Goal: Task Accomplishment & Management: Complete application form

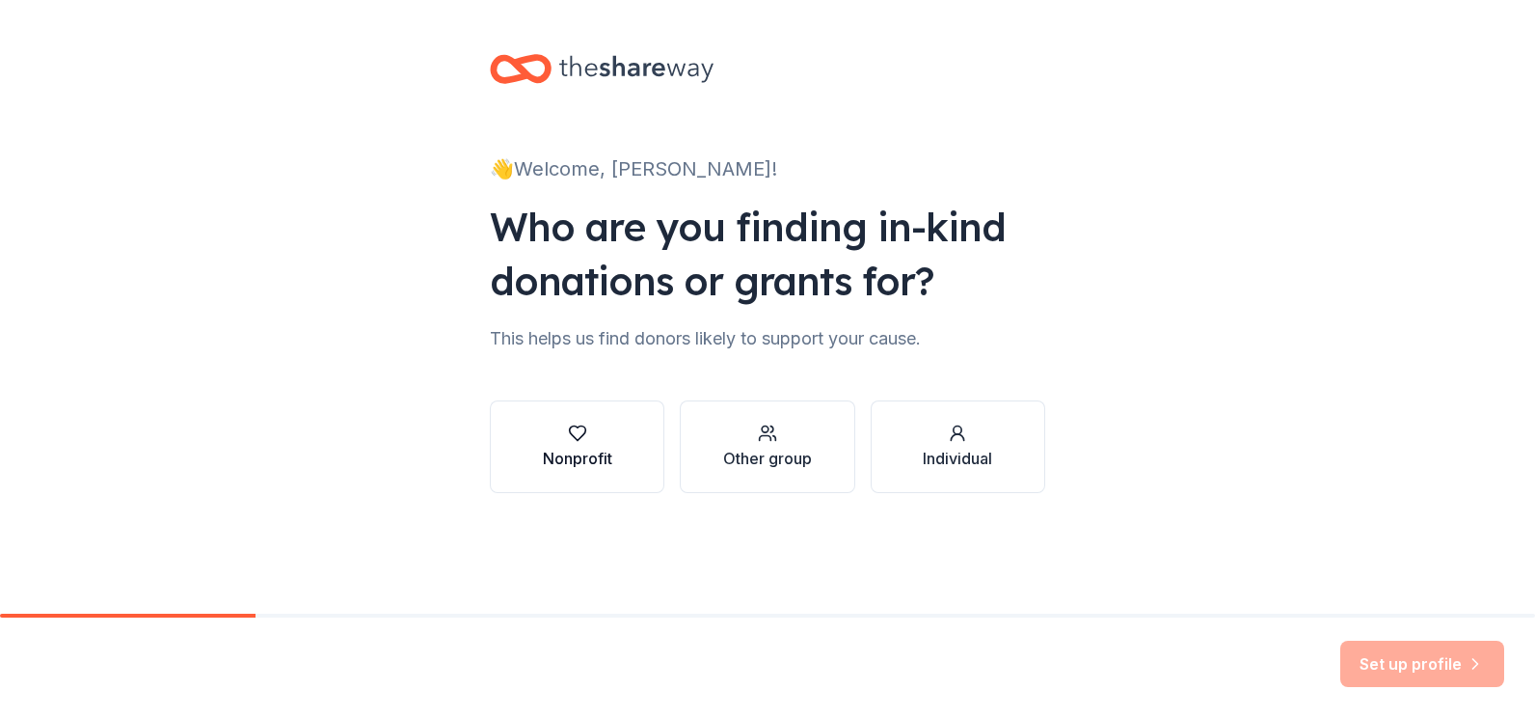
click at [584, 435] on icon "button" at bounding box center [577, 432] width 19 height 19
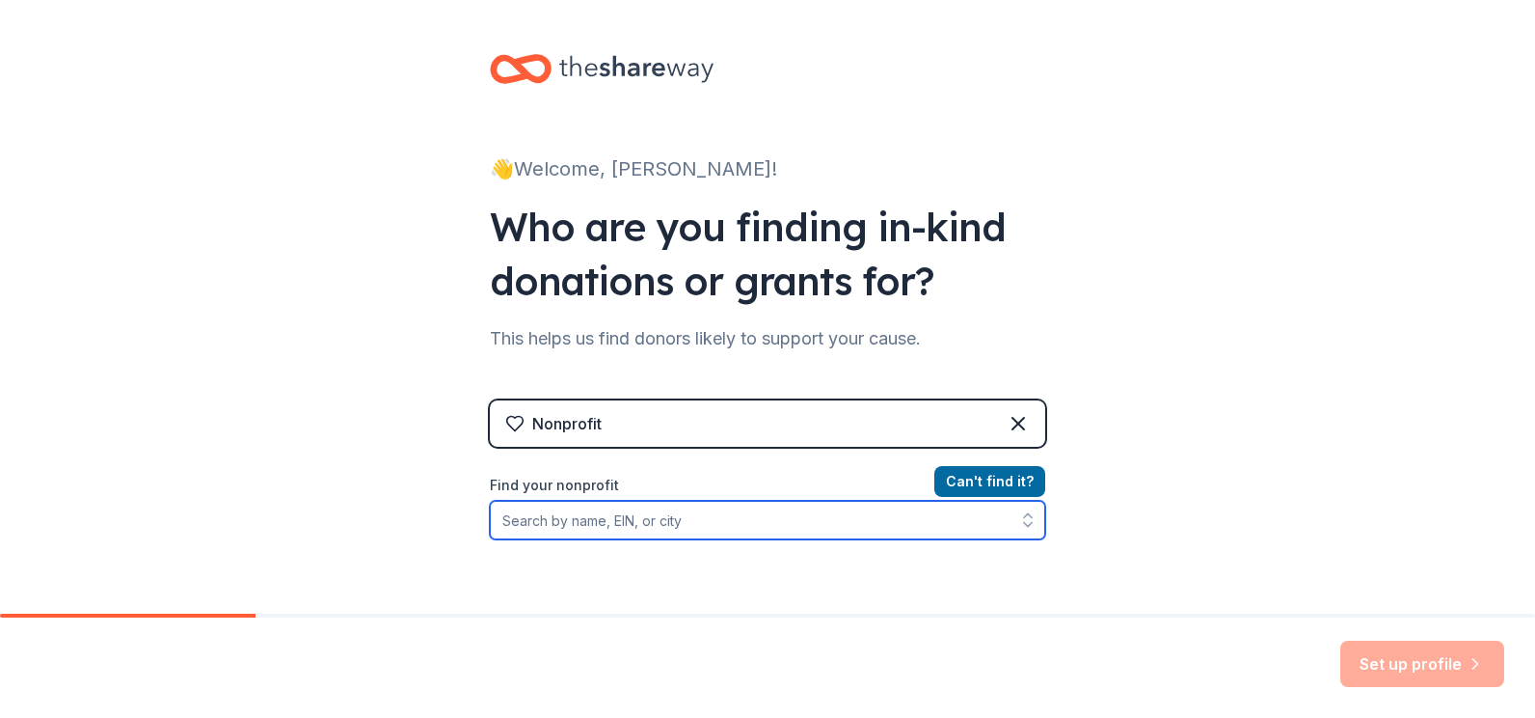
click at [558, 522] on input "Find your nonprofit" at bounding box center [768, 520] width 556 height 39
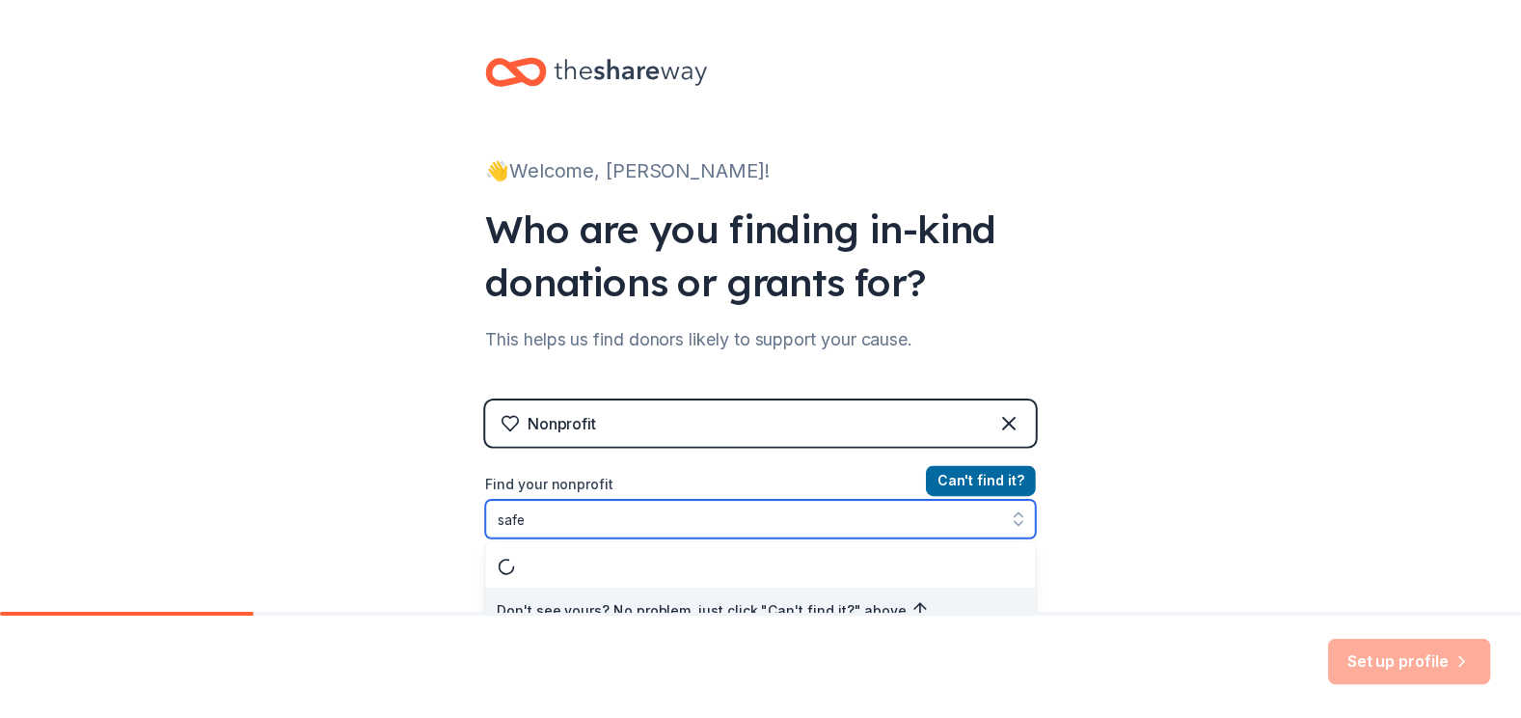
scroll to position [22, 0]
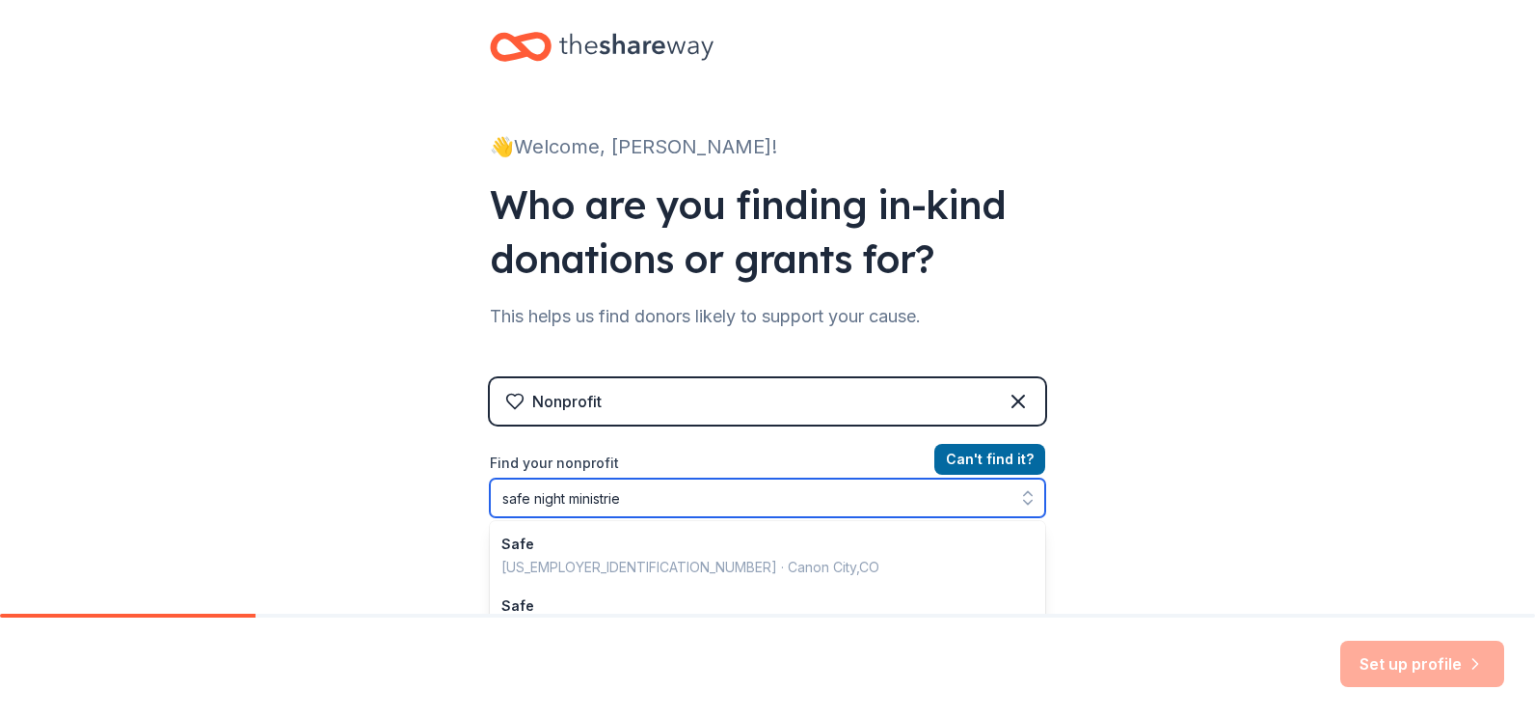
type input "safe night ministries"
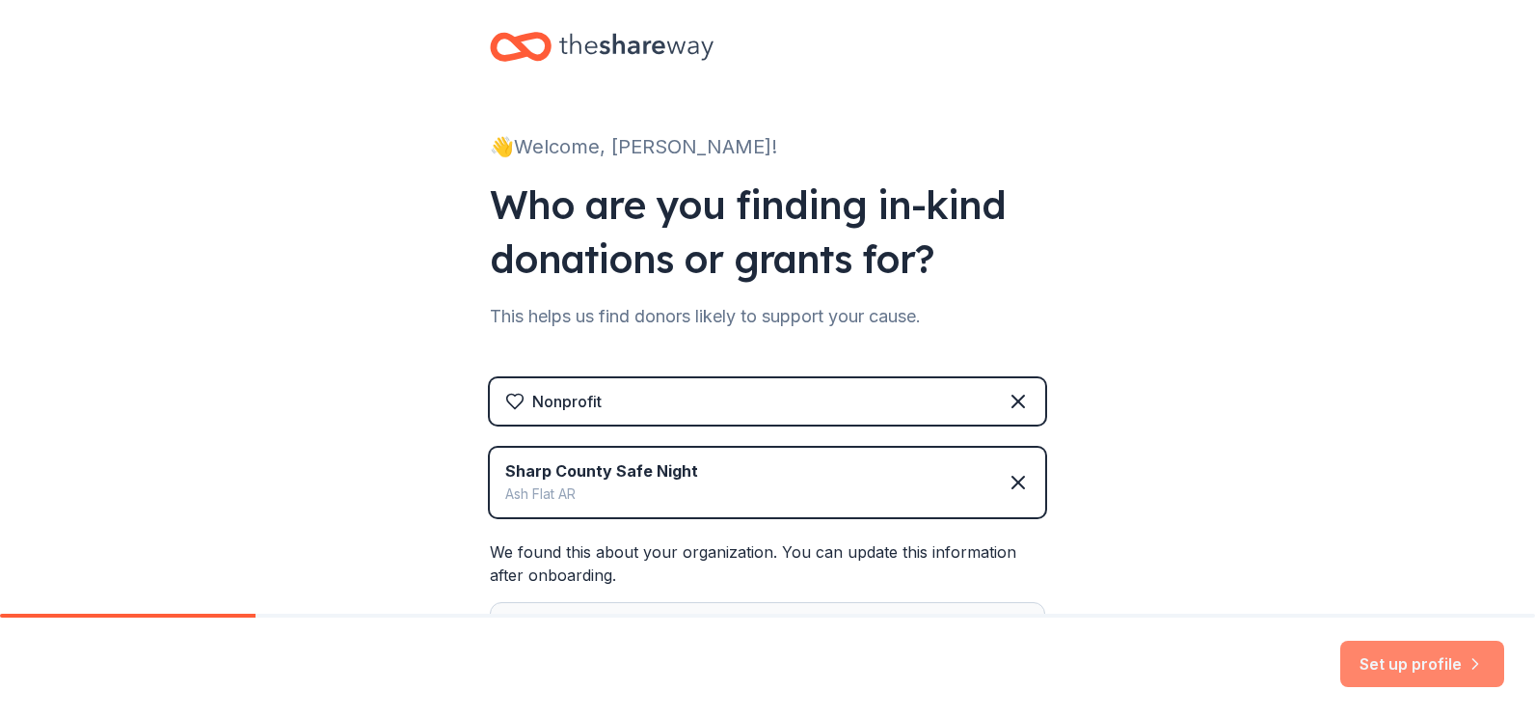
click at [1419, 665] on button "Set up profile" at bounding box center [1423, 663] width 164 height 46
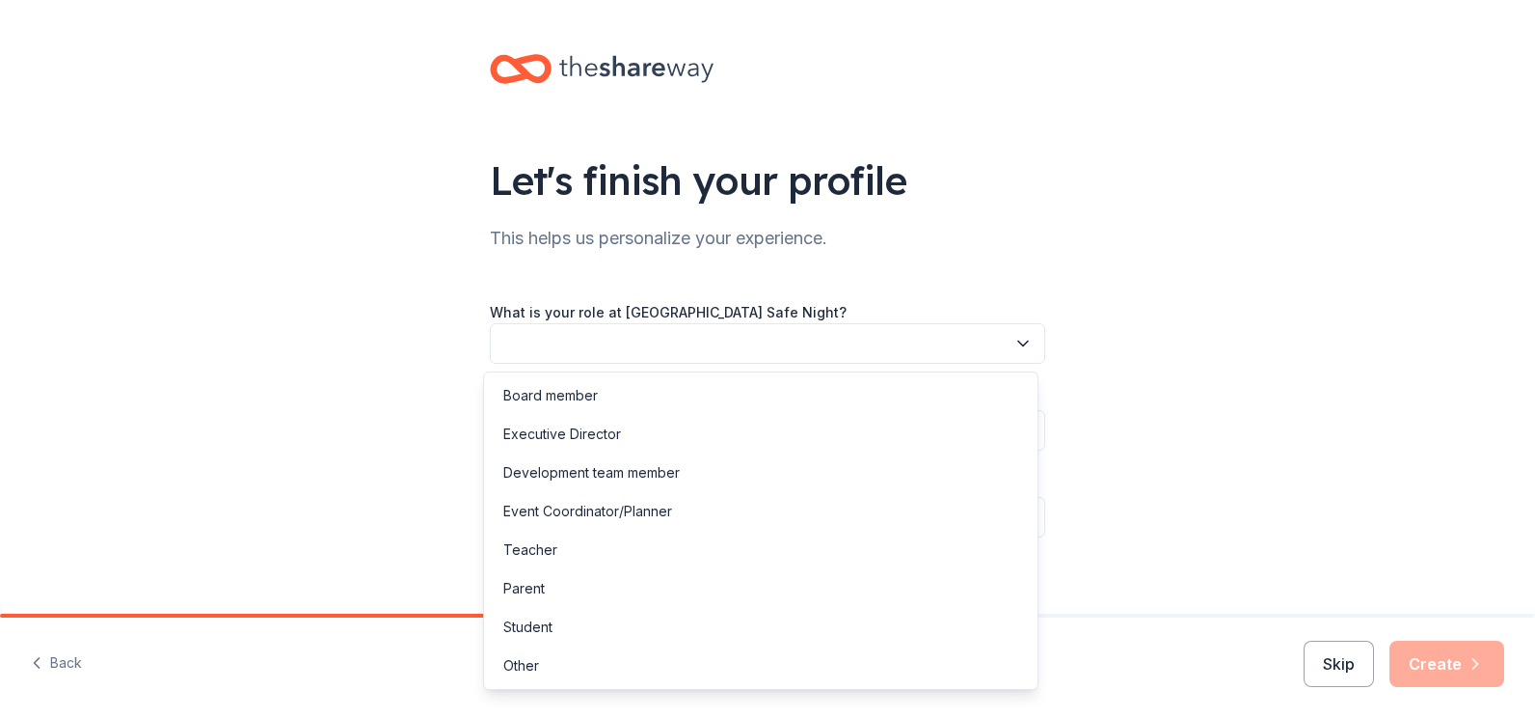
click at [1016, 341] on icon "button" at bounding box center [1023, 343] width 19 height 19
click at [614, 442] on div "Executive Director" at bounding box center [562, 433] width 118 height 23
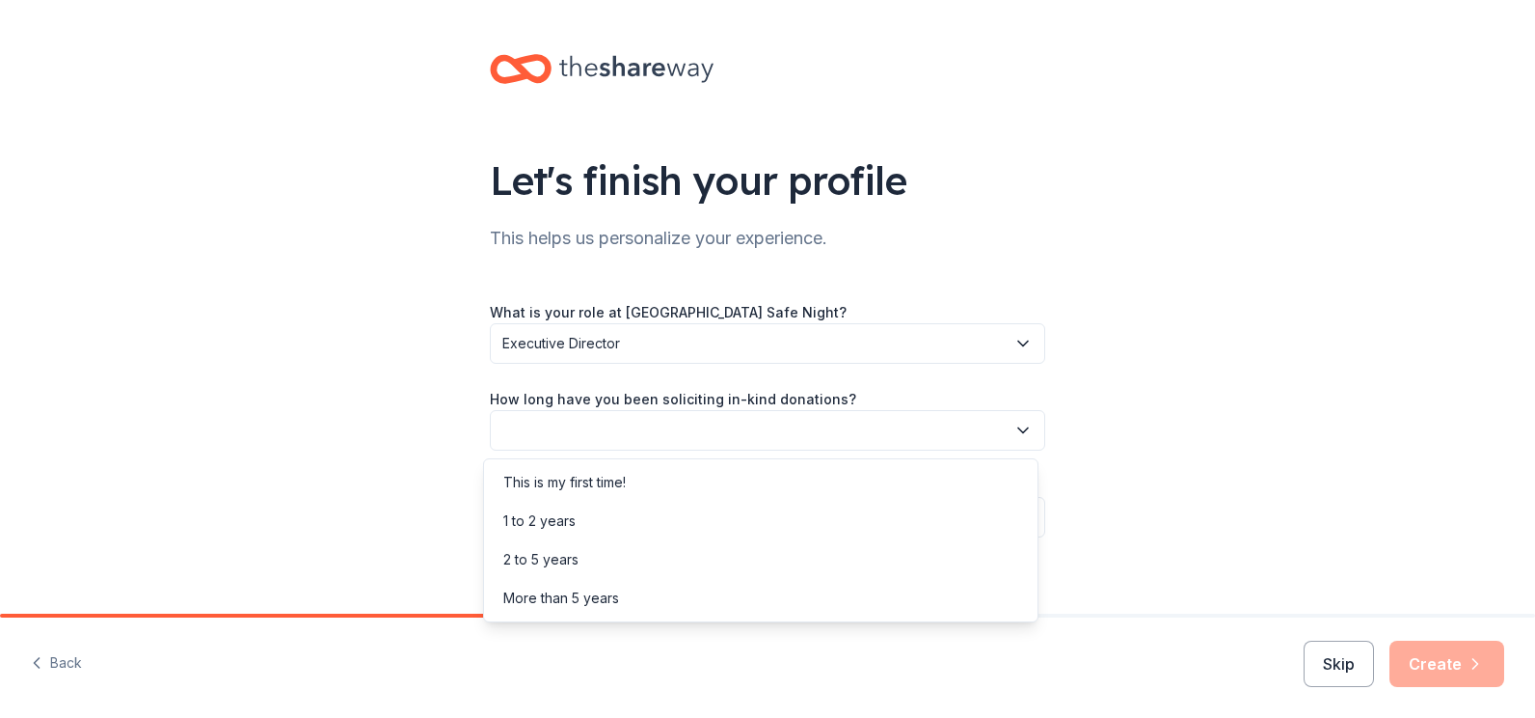
click at [1018, 421] on icon "button" at bounding box center [1023, 430] width 19 height 19
click at [573, 516] on div "1 to 2 years" at bounding box center [539, 520] width 72 height 23
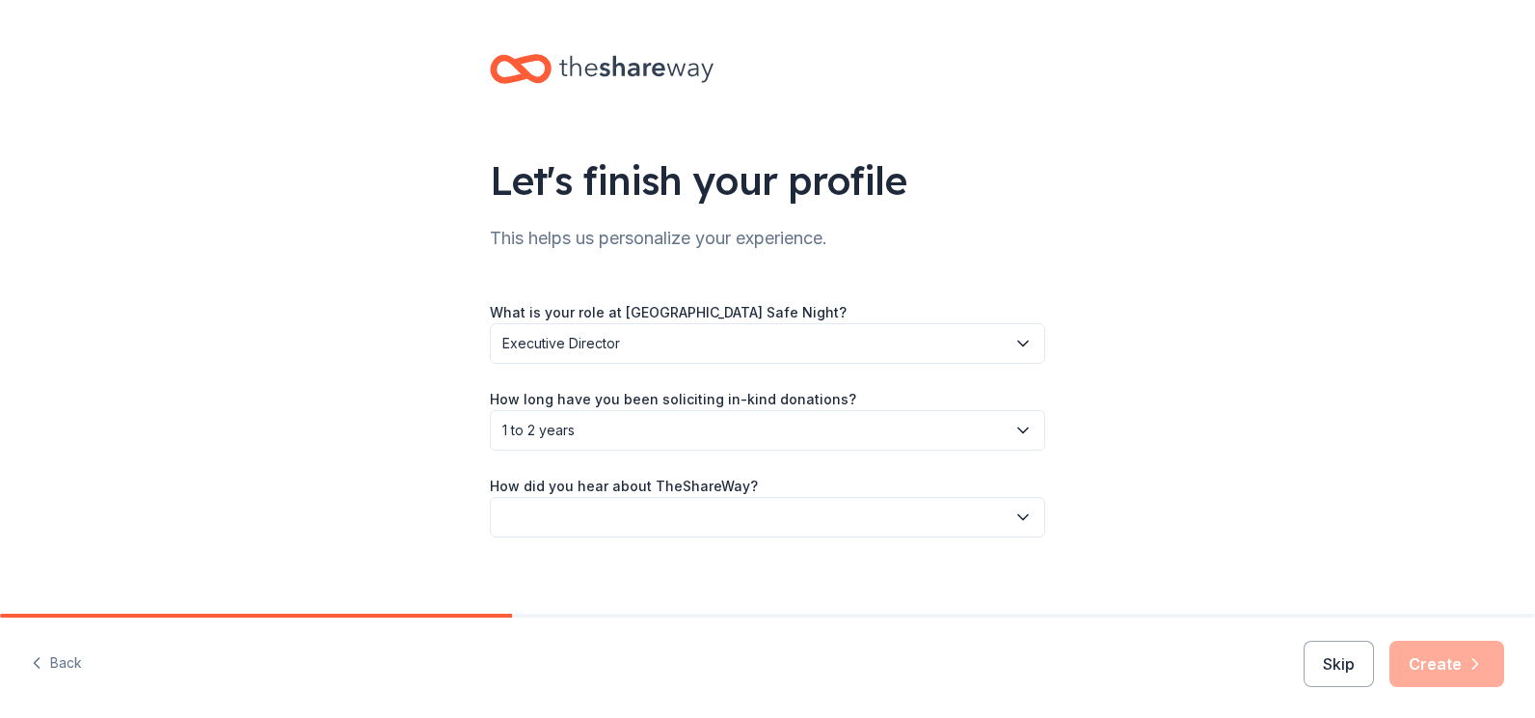
click at [1015, 516] on icon "button" at bounding box center [1023, 516] width 19 height 19
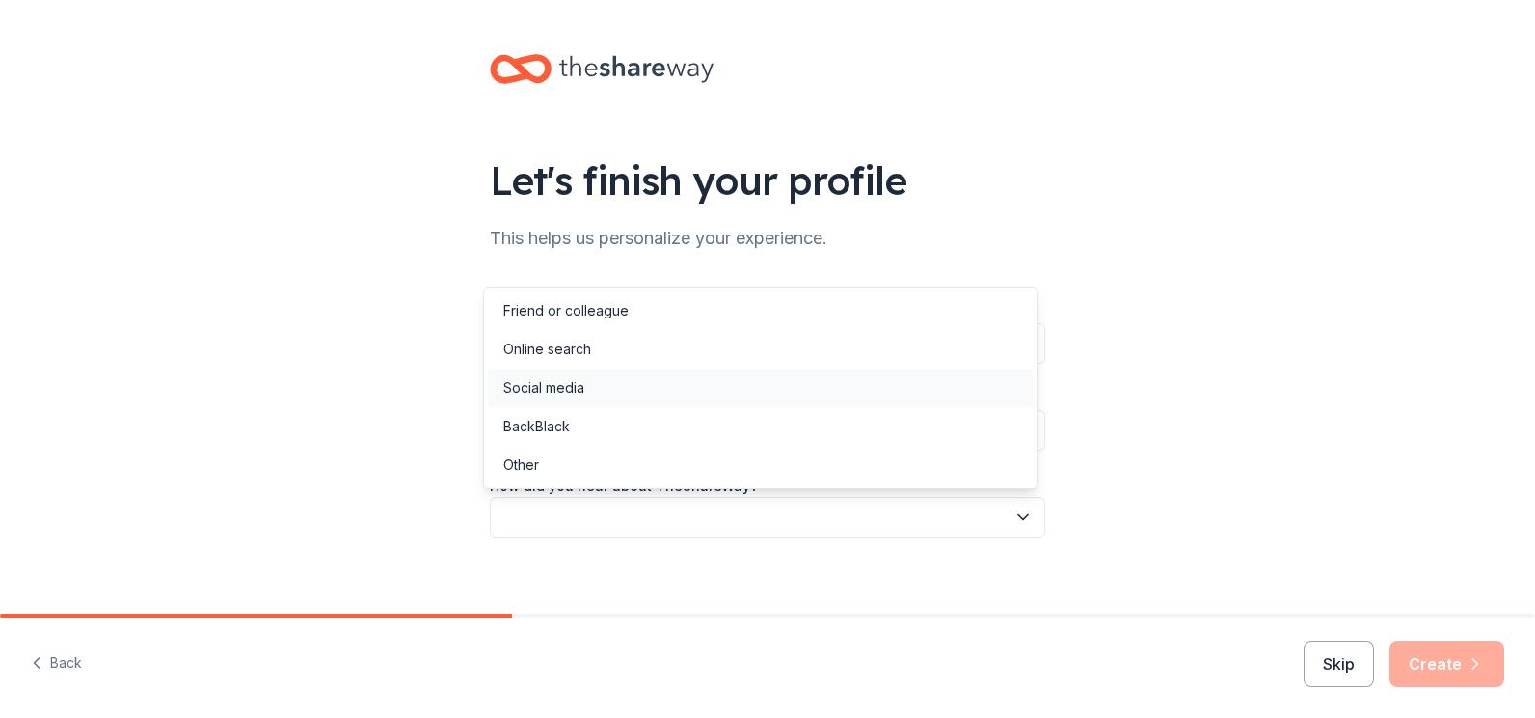
click at [587, 391] on div "Social media" at bounding box center [761, 387] width 546 height 39
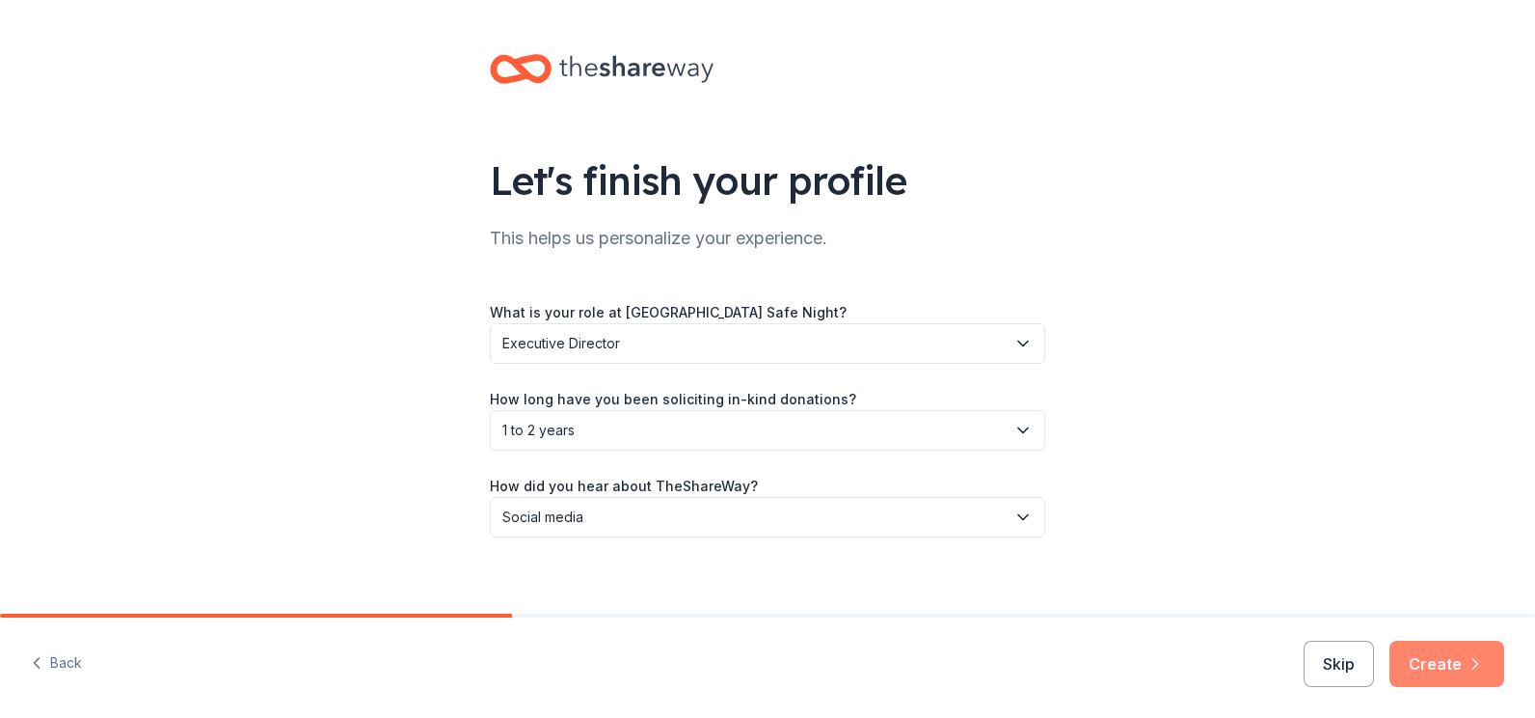
click at [1445, 669] on button "Create" at bounding box center [1447, 663] width 115 height 46
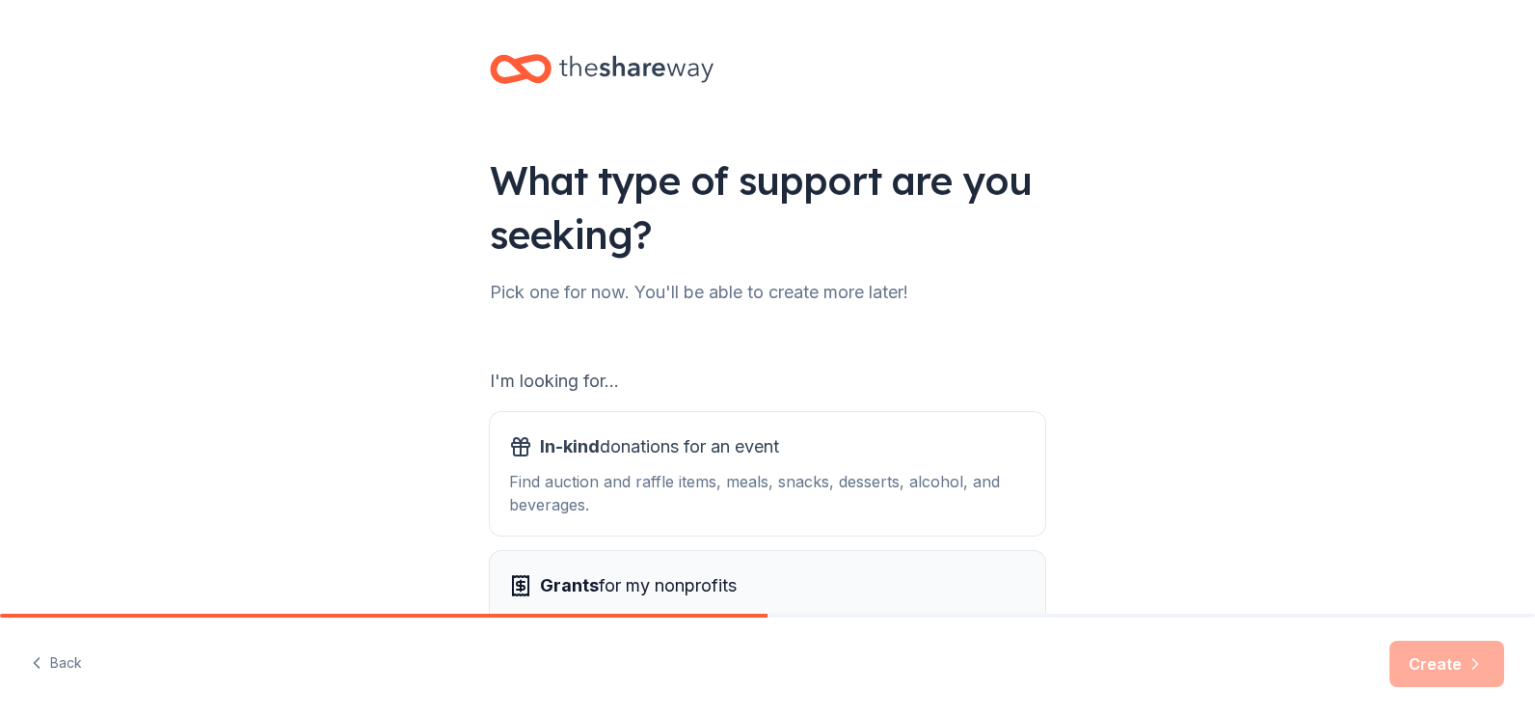
click at [700, 587] on span "Grants for my nonprofits" at bounding box center [638, 585] width 197 height 31
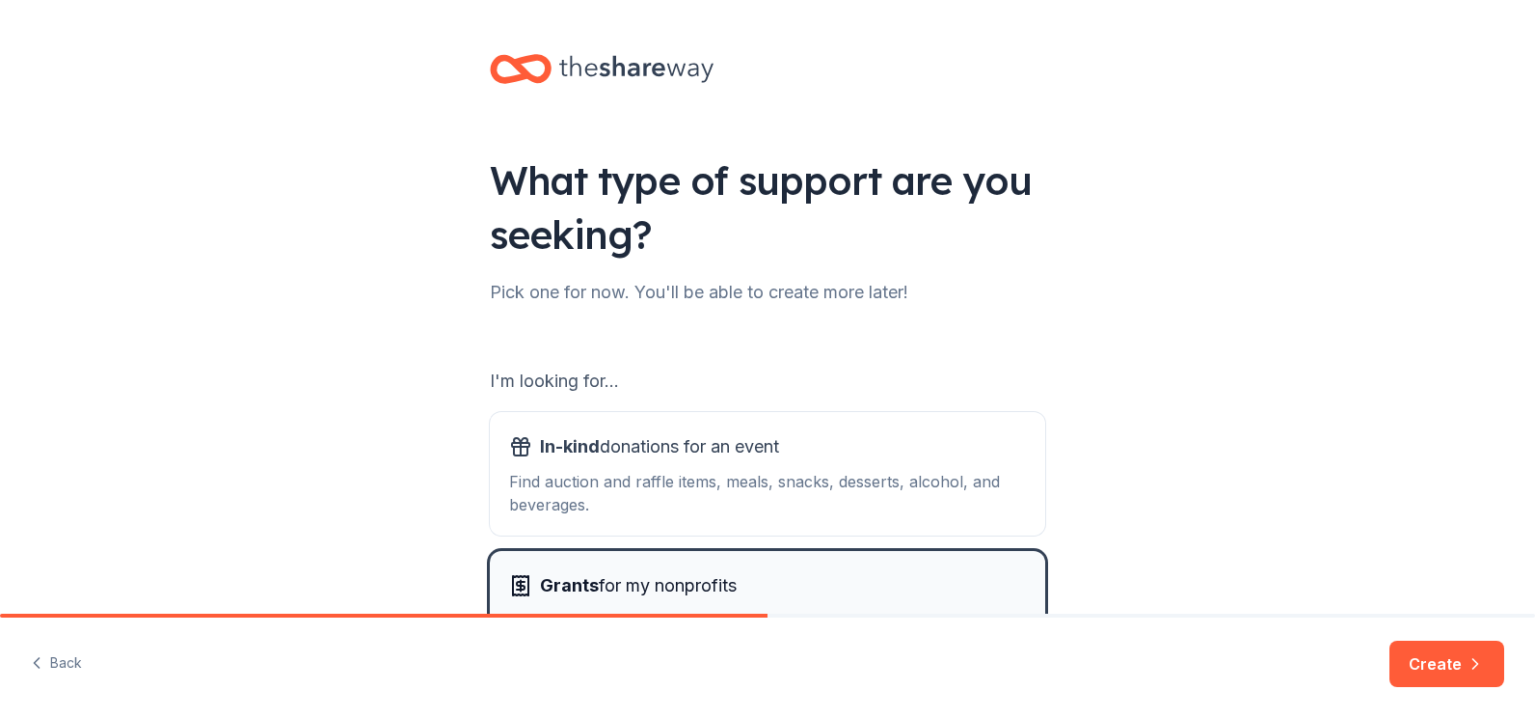
click at [694, 585] on span "Grants for my nonprofits" at bounding box center [638, 585] width 197 height 31
click at [1424, 662] on button "Create" at bounding box center [1447, 663] width 115 height 46
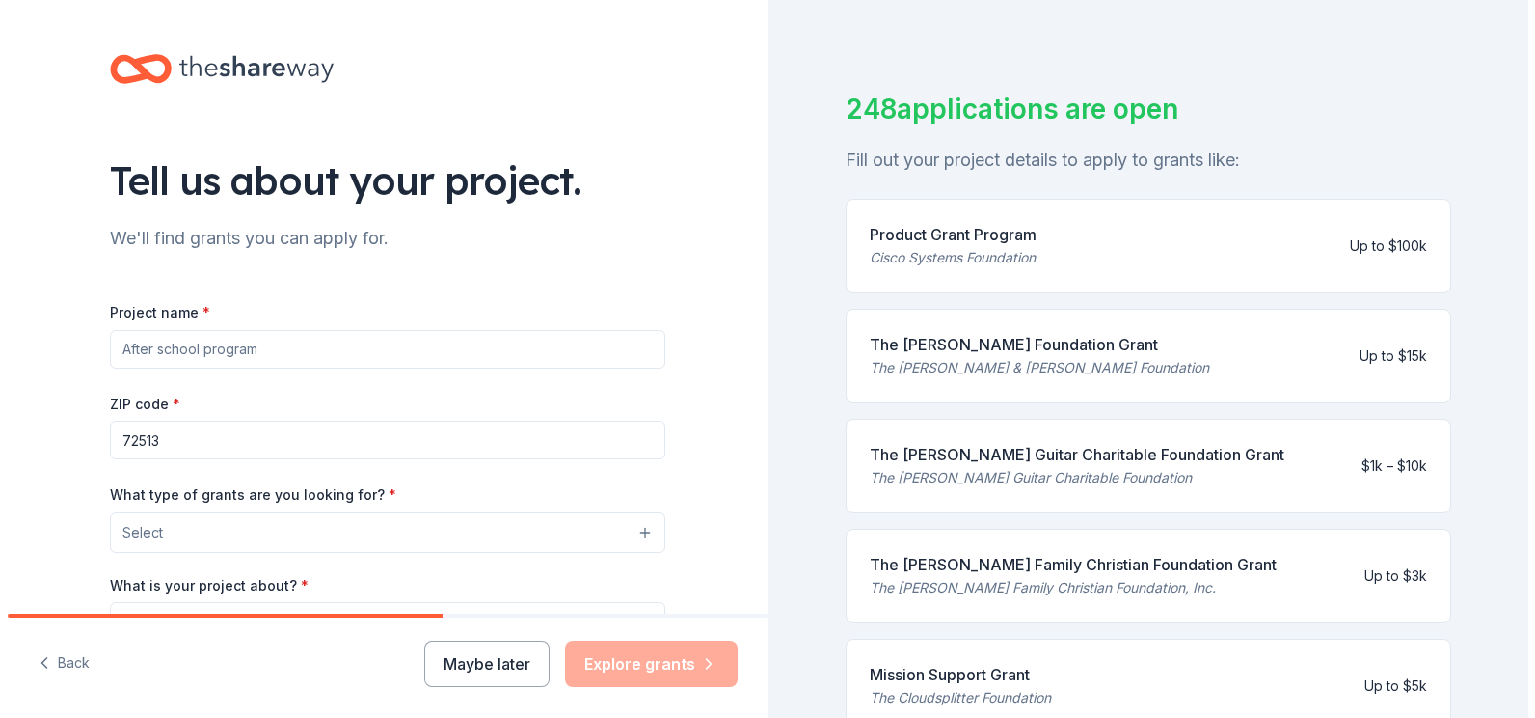
scroll to position [68, 0]
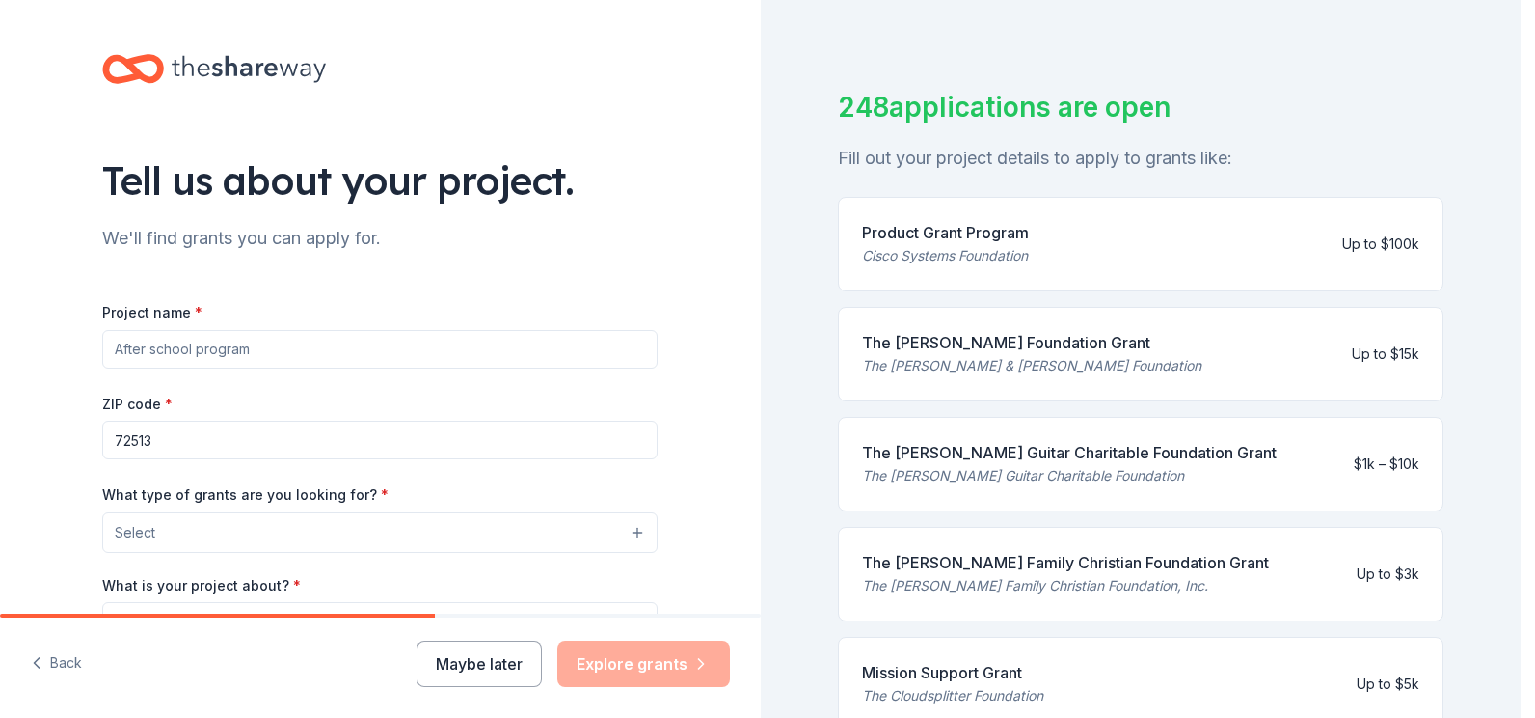
click at [562, 530] on button "Select" at bounding box center [380, 532] width 556 height 41
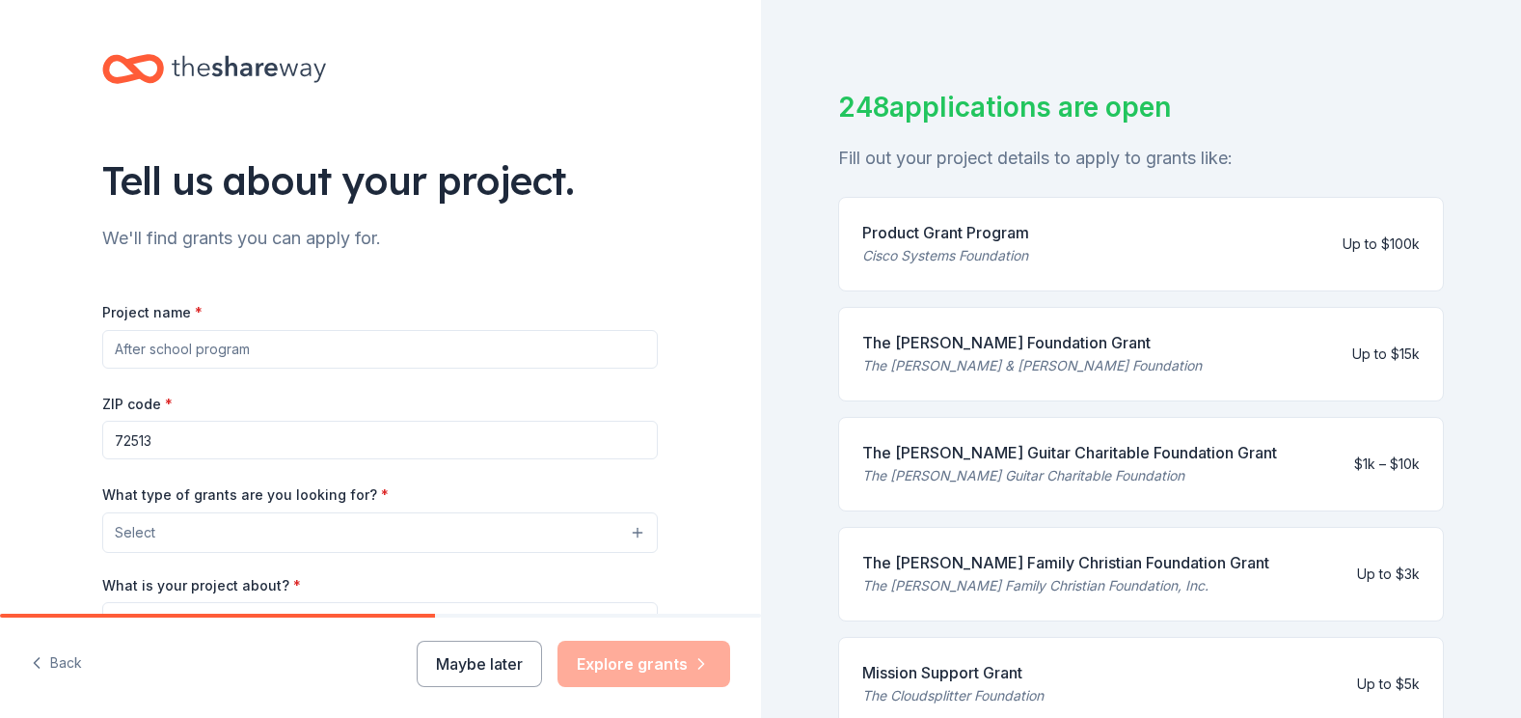
click at [143, 530] on span "Select" at bounding box center [135, 532] width 41 height 23
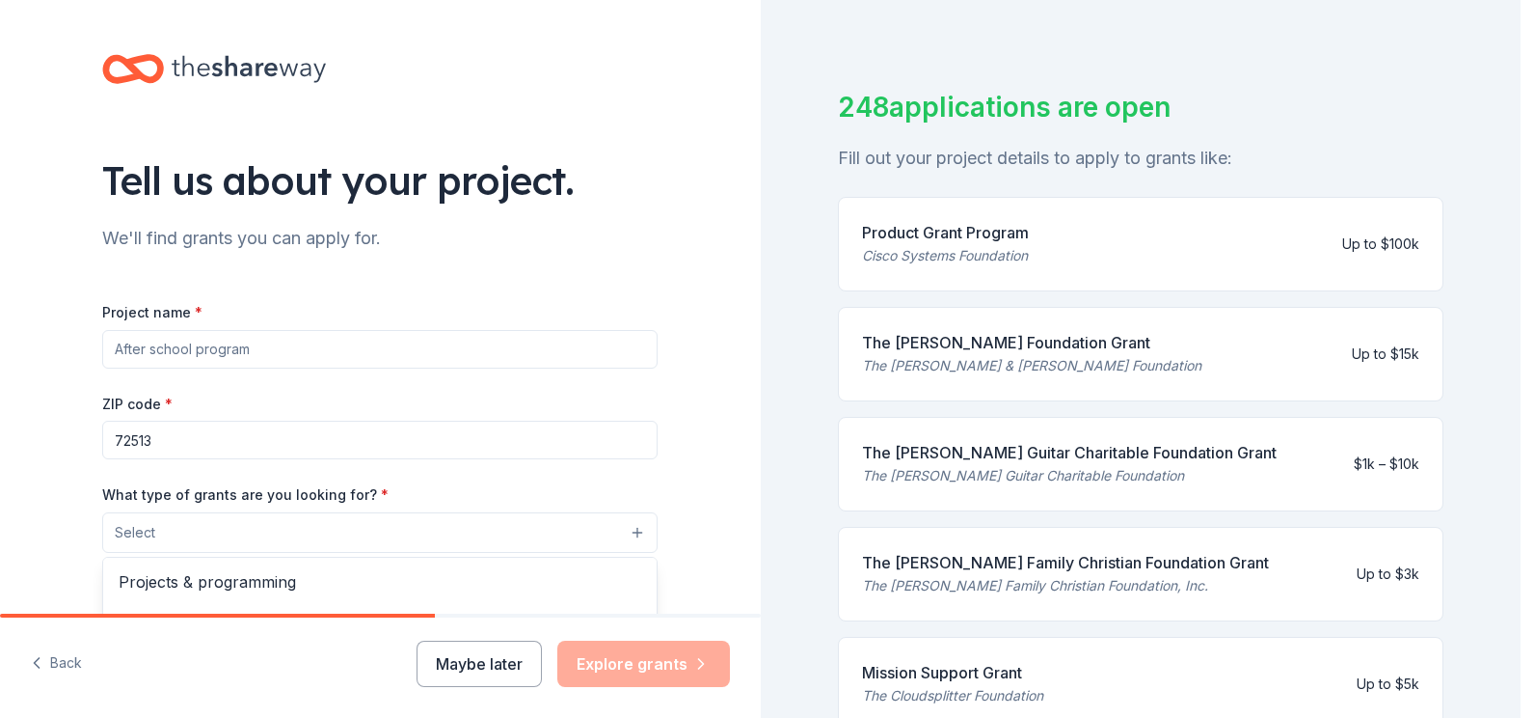
click at [143, 530] on span "Select" at bounding box center [135, 532] width 41 height 23
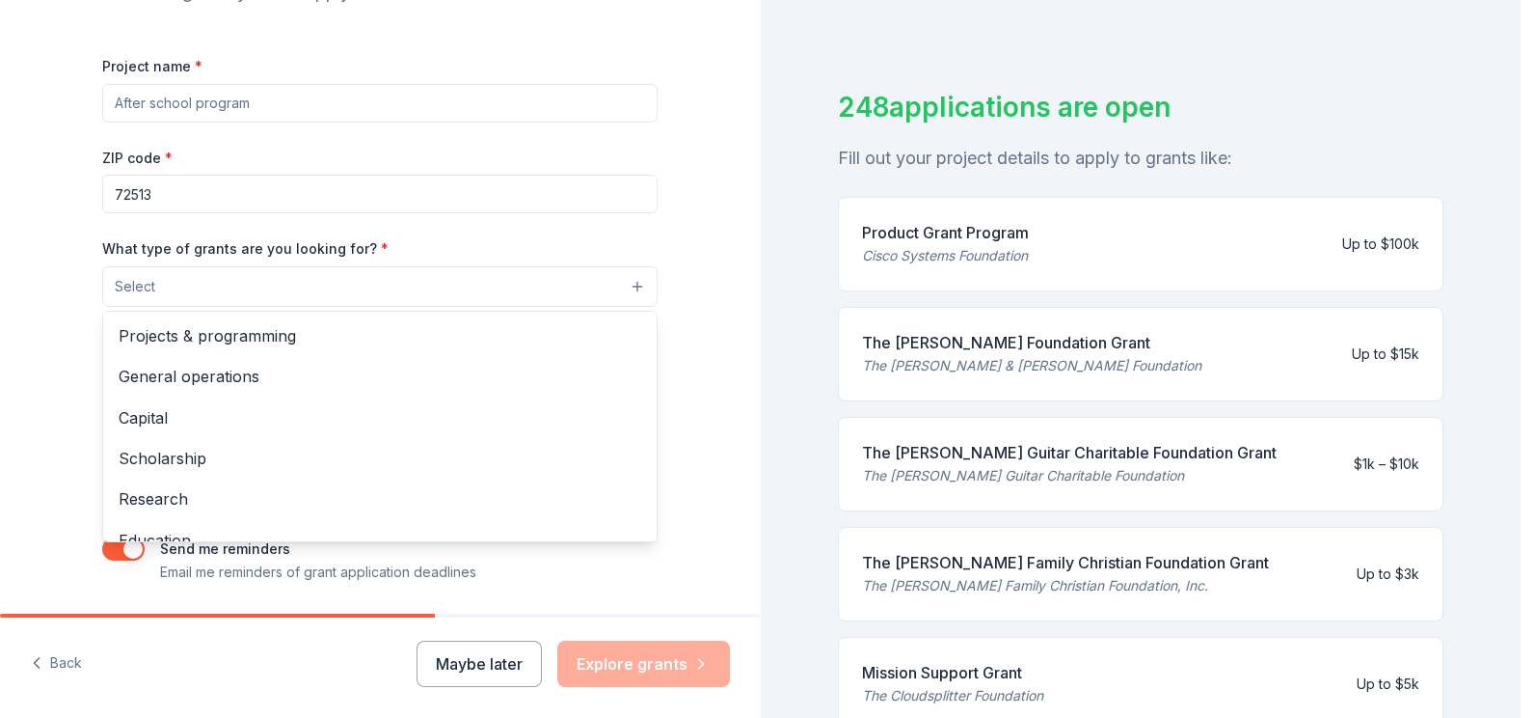
scroll to position [248, 0]
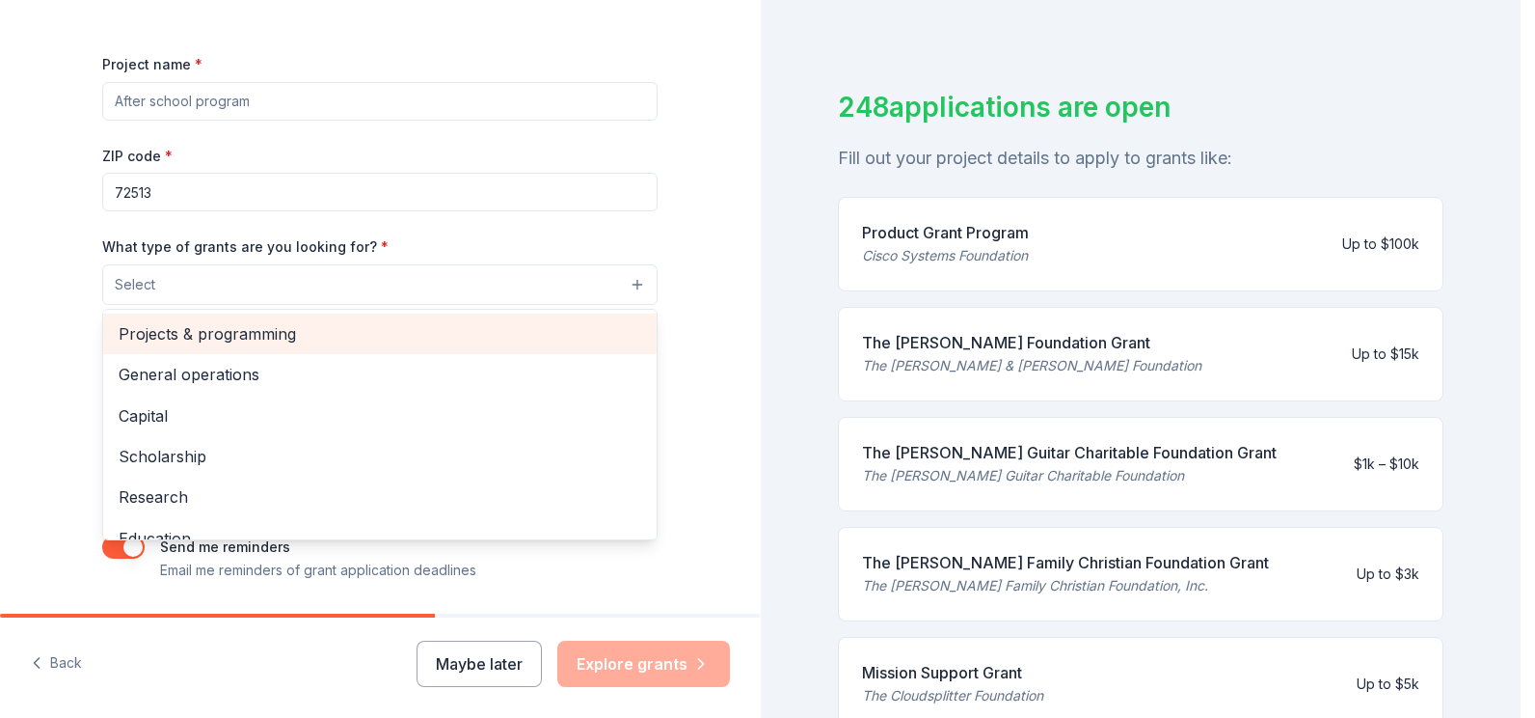
click at [221, 330] on span "Projects & programming" at bounding box center [380, 333] width 523 height 25
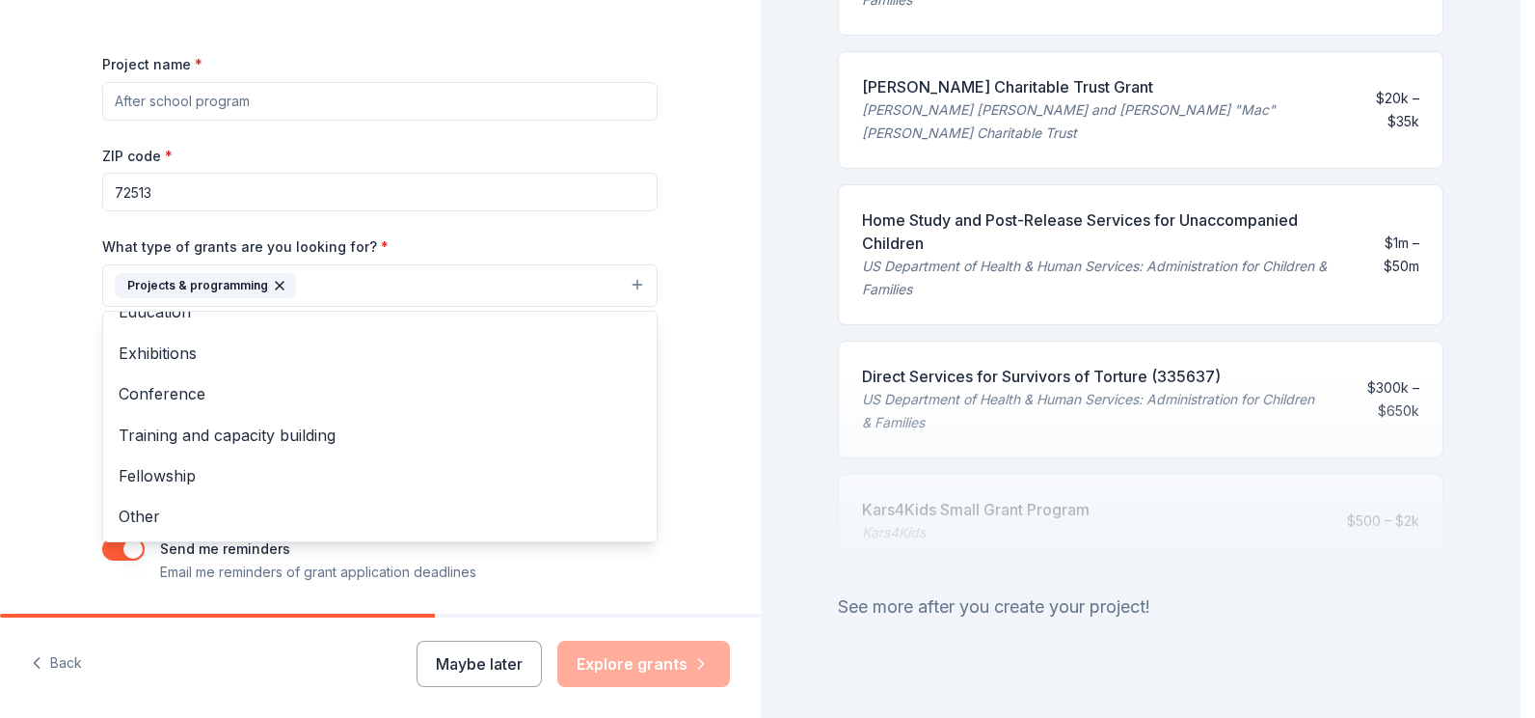
scroll to position [938, 0]
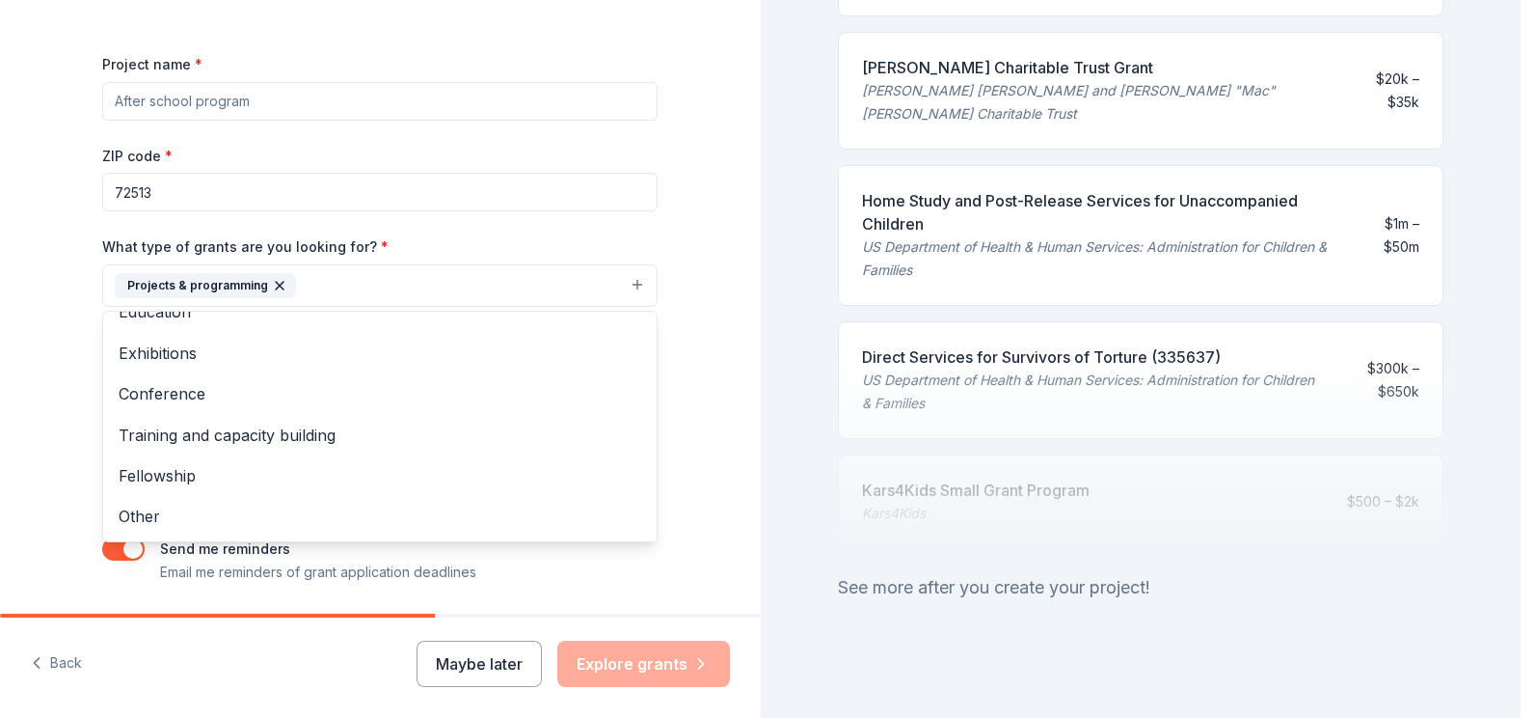
drag, startPoint x: 1510, startPoint y: 175, endPoint x: 1532, endPoint y: 578, distance: 403.7
click at [1532, 578] on html "Tell us about your project. We'll find grants you can apply for. Project name *…" at bounding box center [767, 359] width 1535 height 718
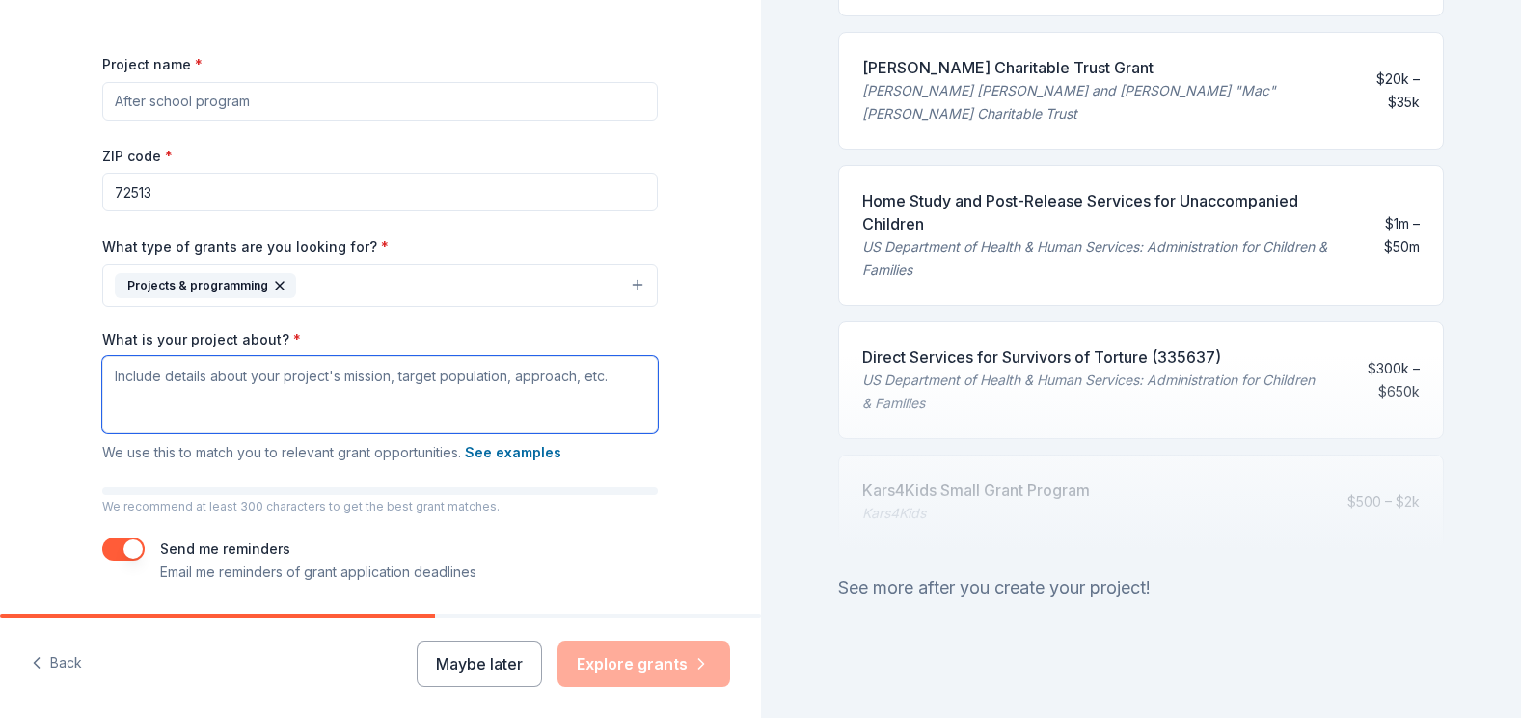
click at [144, 393] on textarea "What is your project about? *" at bounding box center [380, 394] width 556 height 77
click at [115, 374] on textarea "Support groups for domestic violence victims and their children." at bounding box center [380, 394] width 556 height 77
click at [105, 375] on textarea "support groups for domestic violence victims and their children." at bounding box center [380, 394] width 556 height 77
click at [169, 395] on textarea "Our project is facilitating support groups for domestic violence victims and th…" at bounding box center [380, 394] width 556 height 77
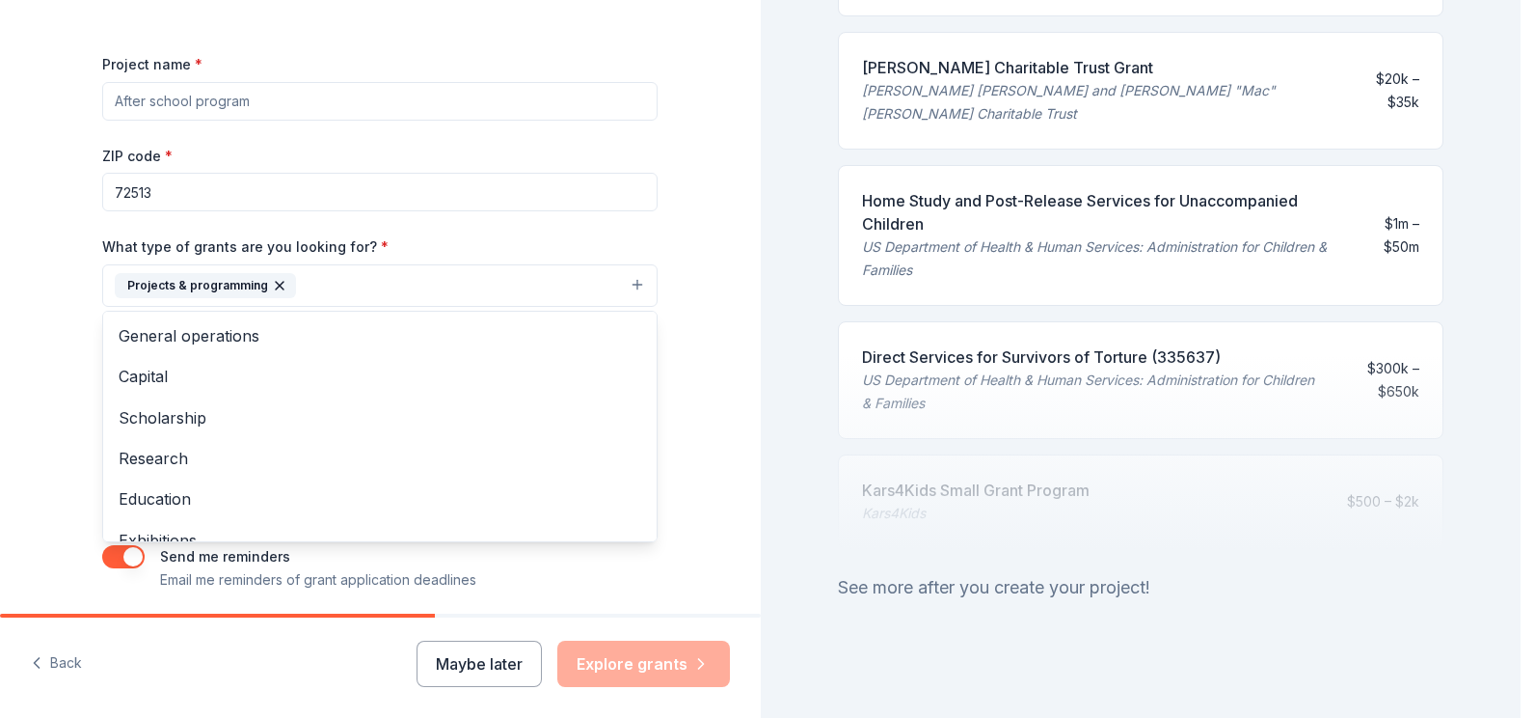
click at [515, 279] on button "Projects & programming" at bounding box center [380, 285] width 556 height 42
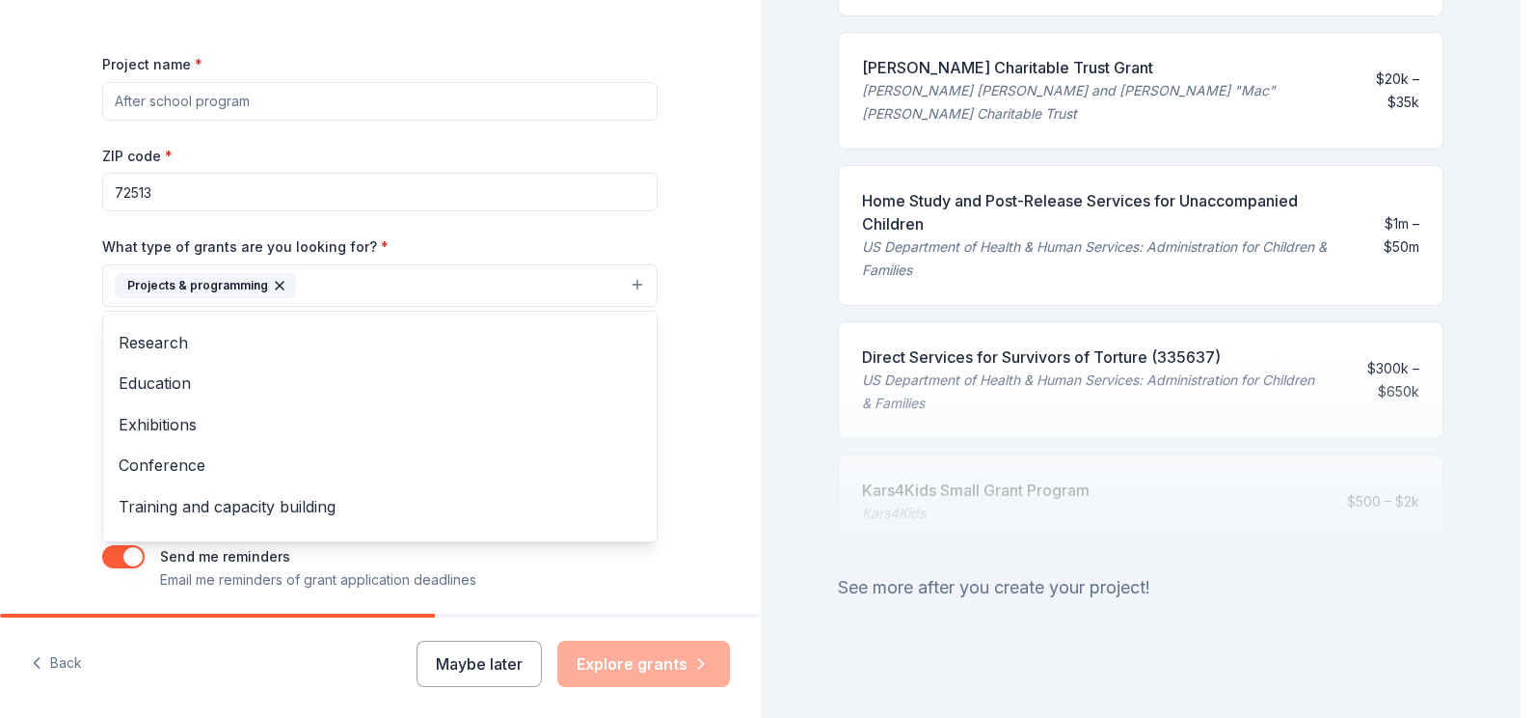
scroll to position [113, 0]
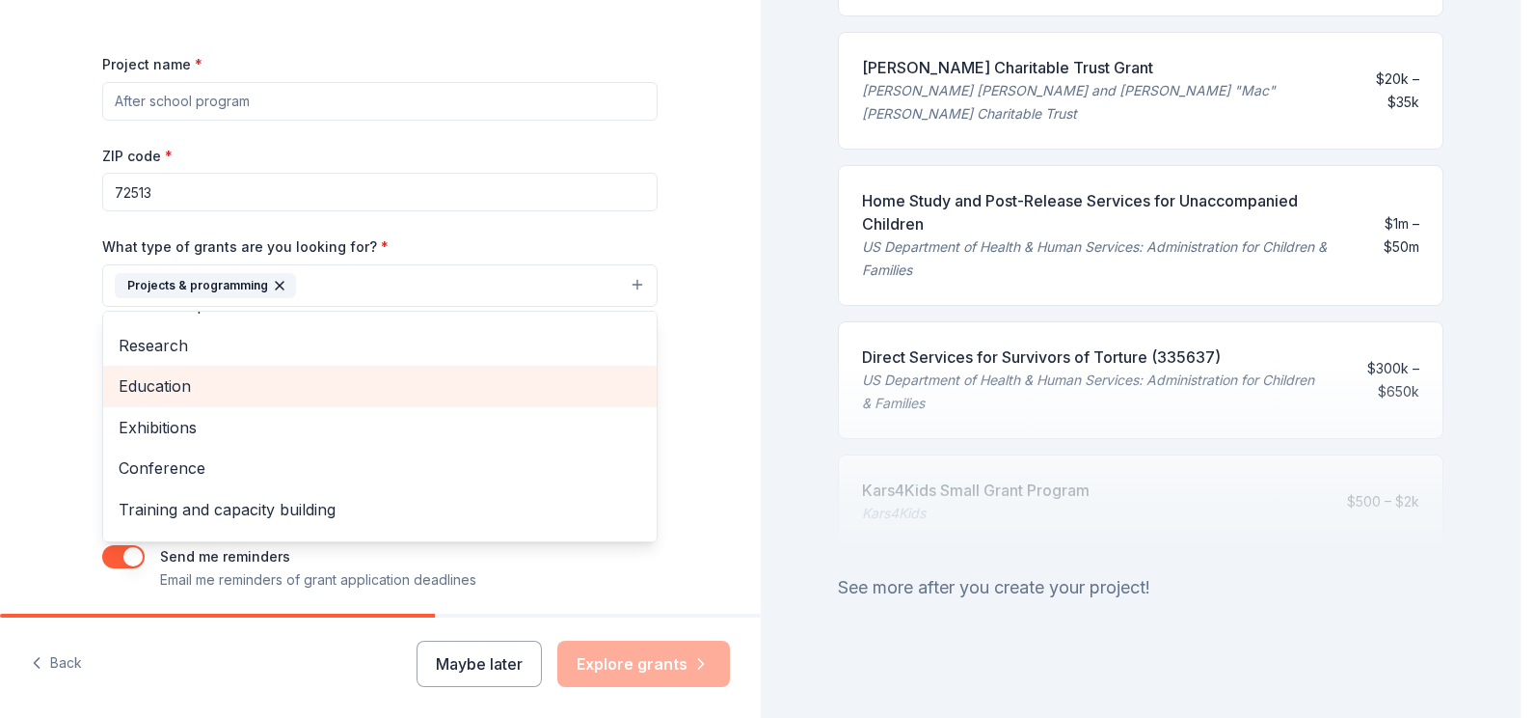
click at [166, 380] on span "Education" at bounding box center [380, 385] width 523 height 25
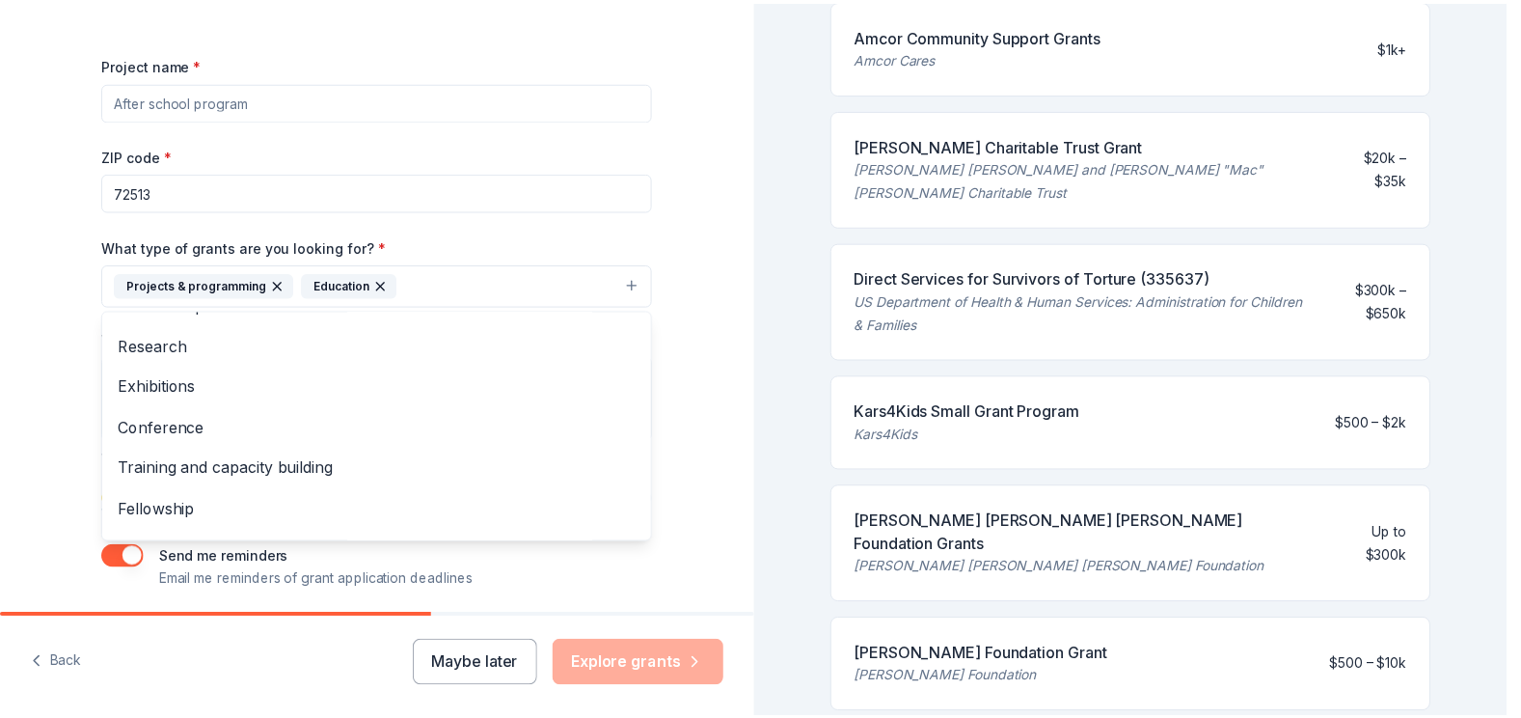
scroll to position [426, 0]
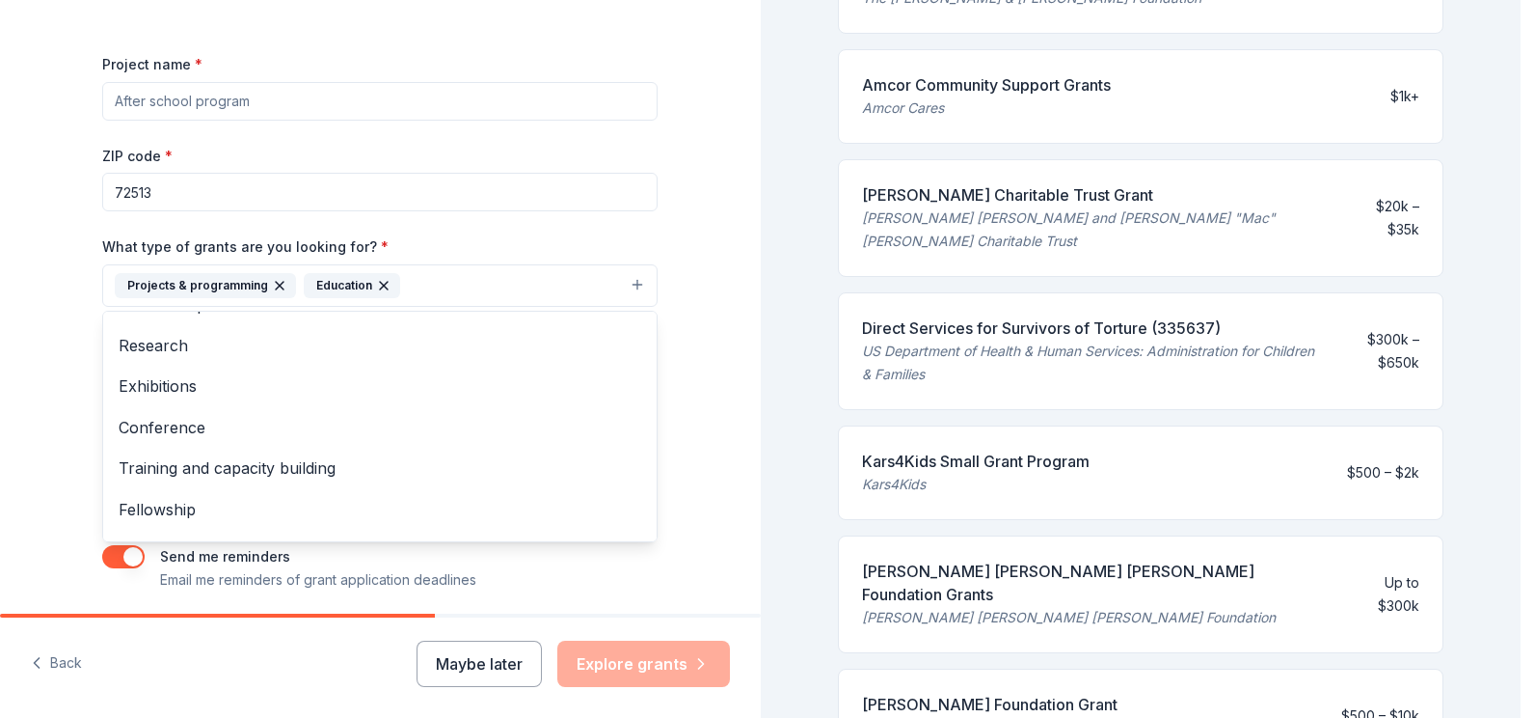
drag, startPoint x: 1515, startPoint y: 404, endPoint x: 1496, endPoint y: 226, distance: 179.5
click at [1496, 226] on div "Tell us about your project. We'll find grants you can apply for. Project name *…" at bounding box center [760, 359] width 1521 height 718
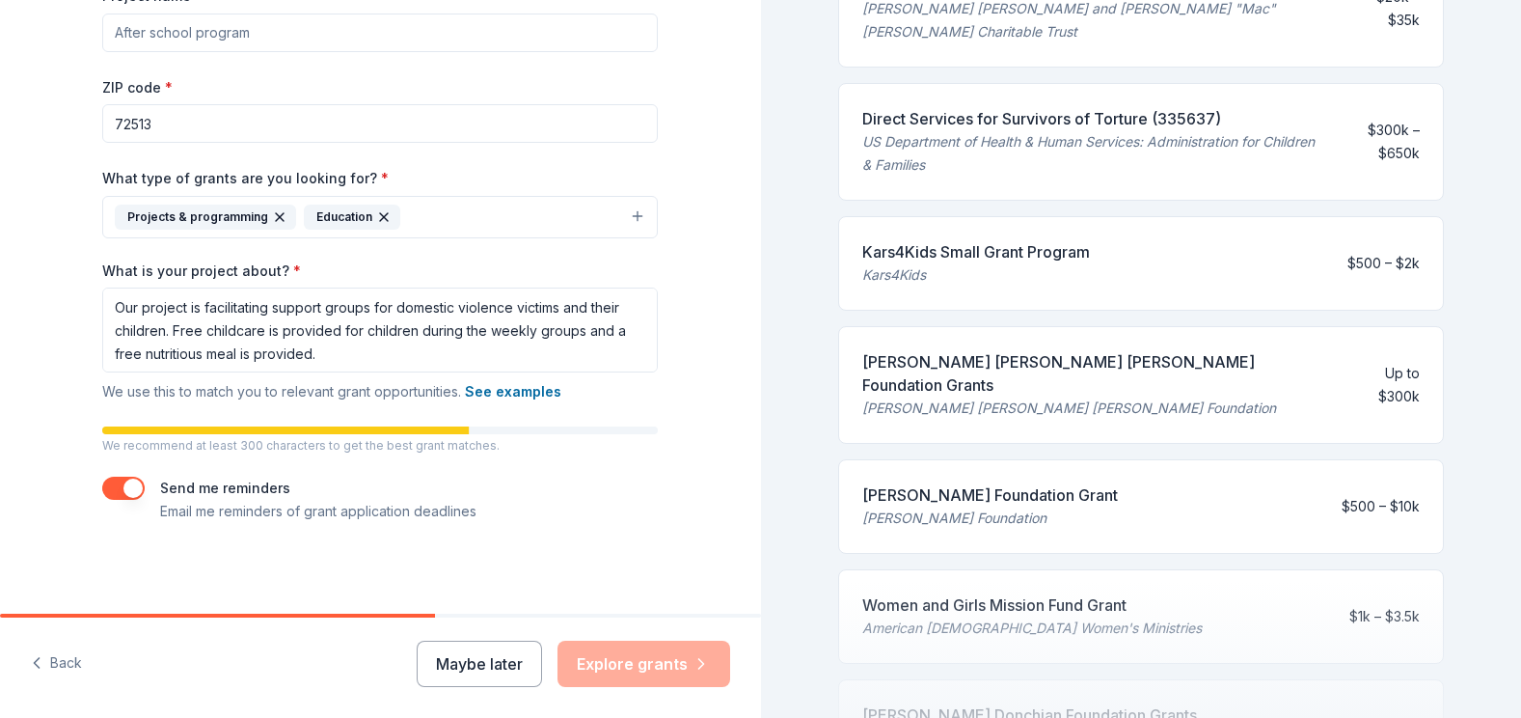
scroll to position [318, 0]
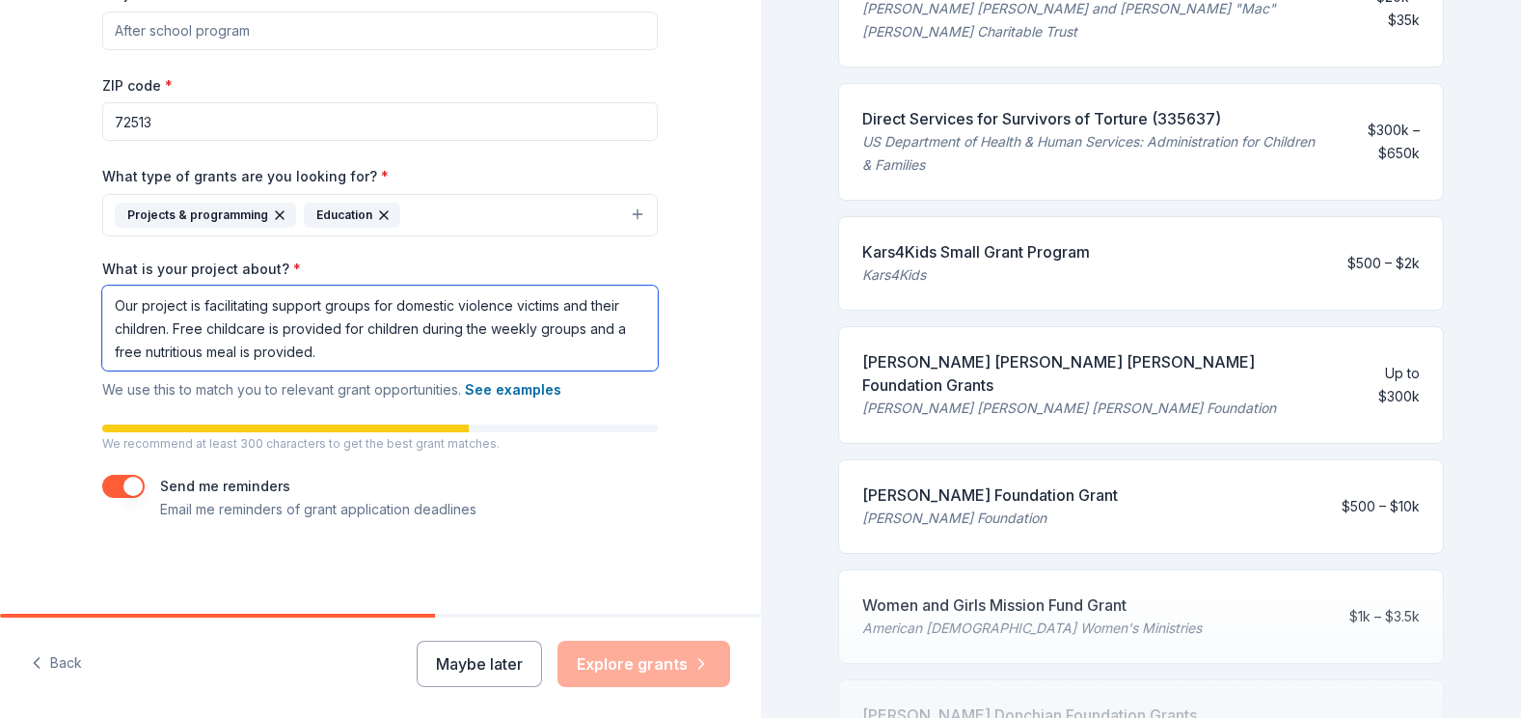
click at [321, 353] on textarea "Our project is facilitating support groups for domestic violence victims and th…" at bounding box center [380, 327] width 556 height 85
click at [108, 303] on textarea "Our project is facilitating support groups for domestic violence victims and th…" at bounding box center [380, 327] width 556 height 85
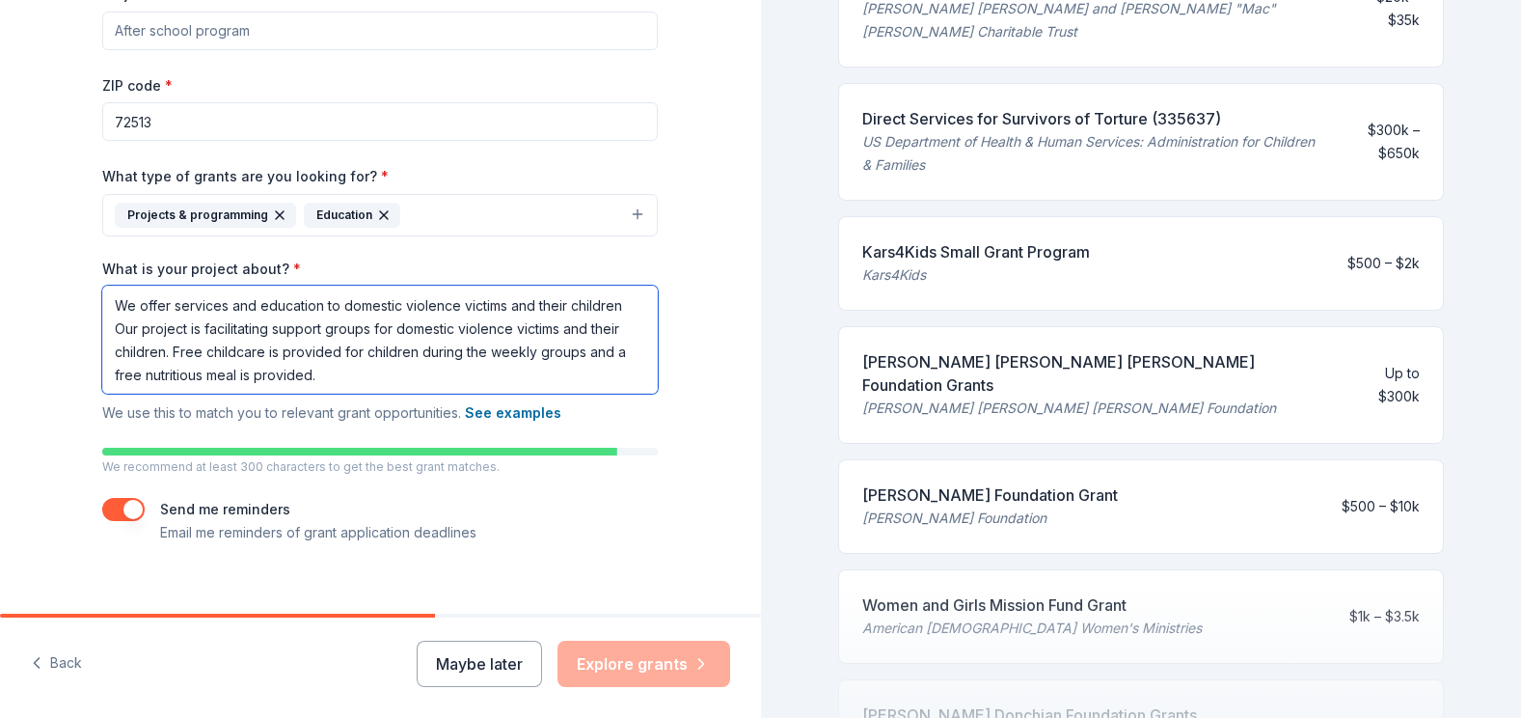
click at [564, 306] on textarea "We offer services and education to domestic violence victims and their children…" at bounding box center [380, 339] width 556 height 108
click at [580, 303] on textarea "We offer services and education to domestic violence victims and children Our p…" at bounding box center [380, 339] width 556 height 108
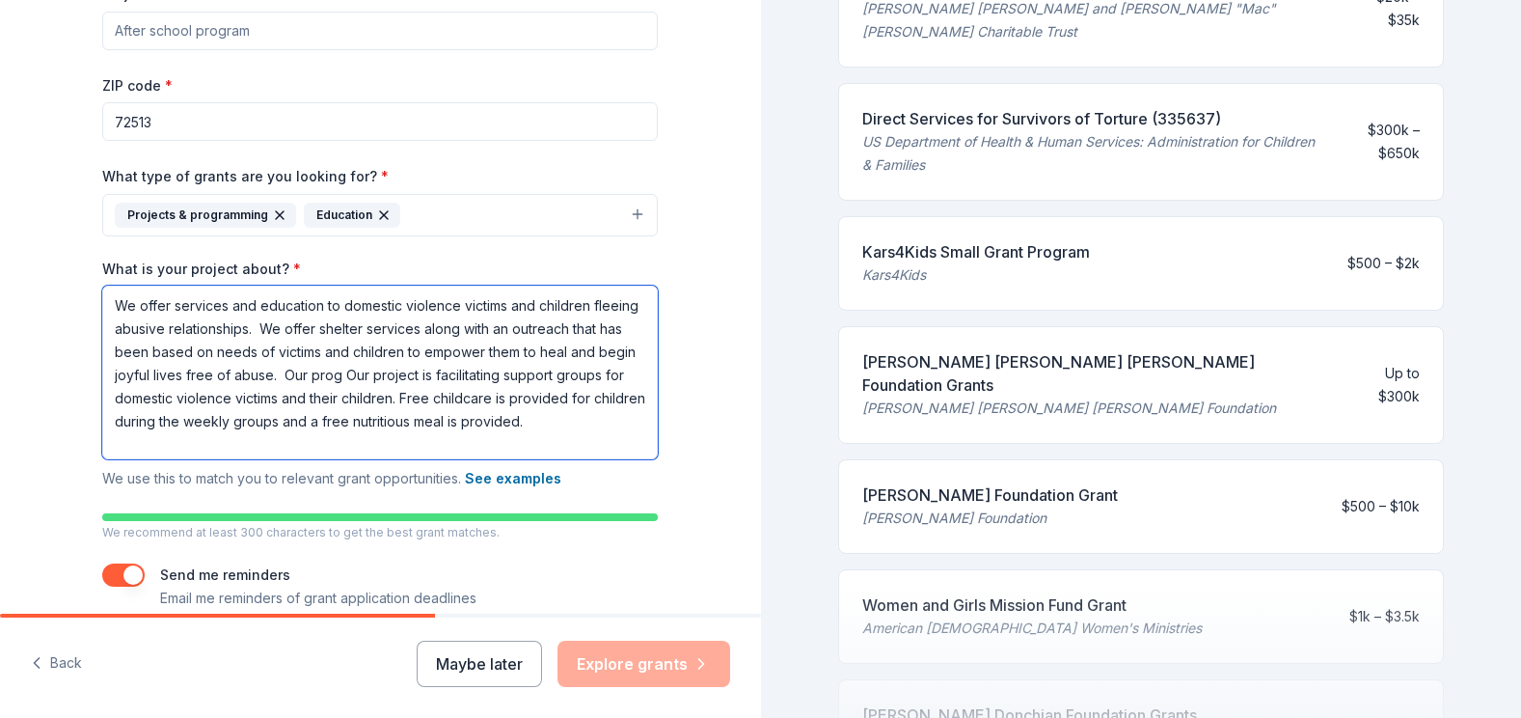
click at [568, 323] on textarea "We offer services and education to domestic violence victims and children fleei…" at bounding box center [380, 372] width 556 height 174
click at [398, 378] on textarea "We offer services and education to domestic violence victims and children fleei…" at bounding box center [380, 372] width 556 height 174
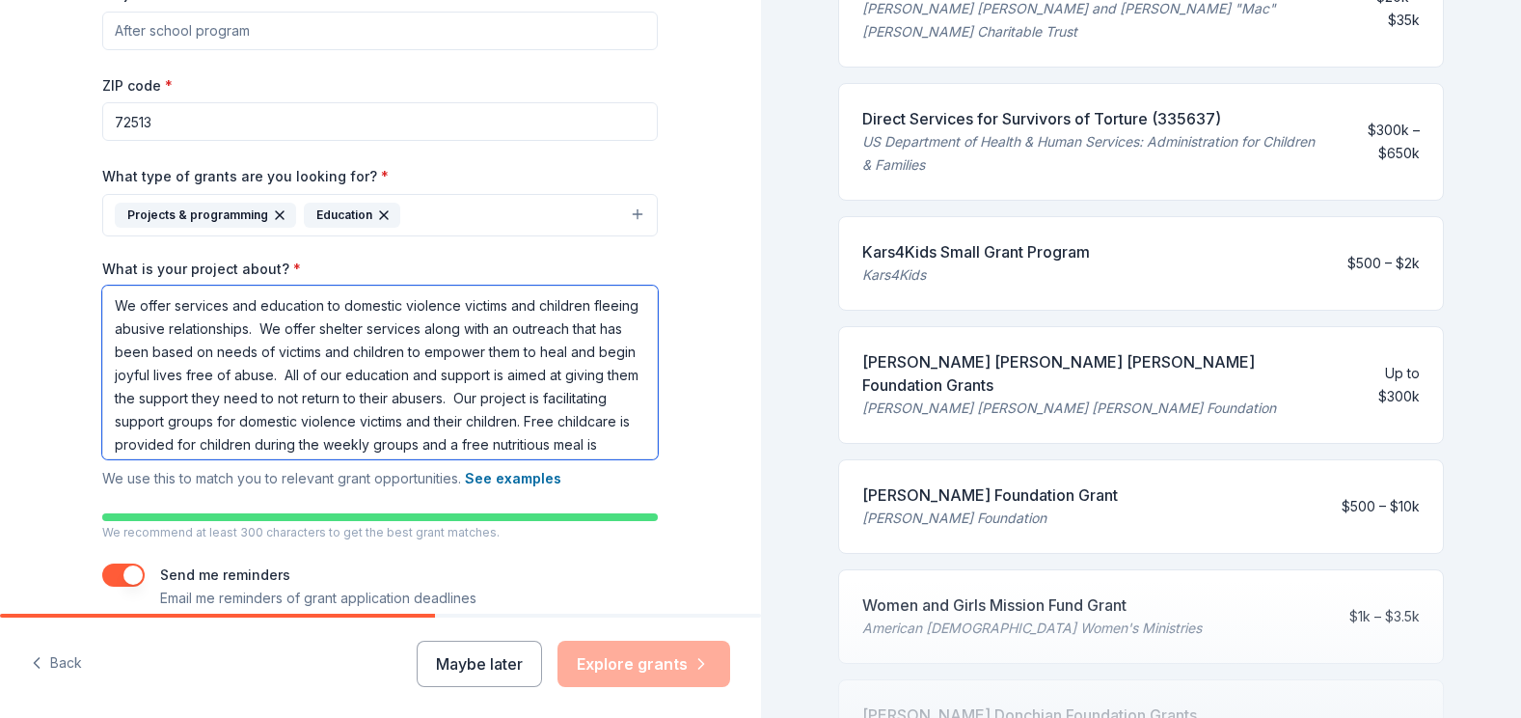
click at [168, 377] on textarea "We offer services and education to domestic violence victims and children fleei…" at bounding box center [380, 372] width 556 height 174
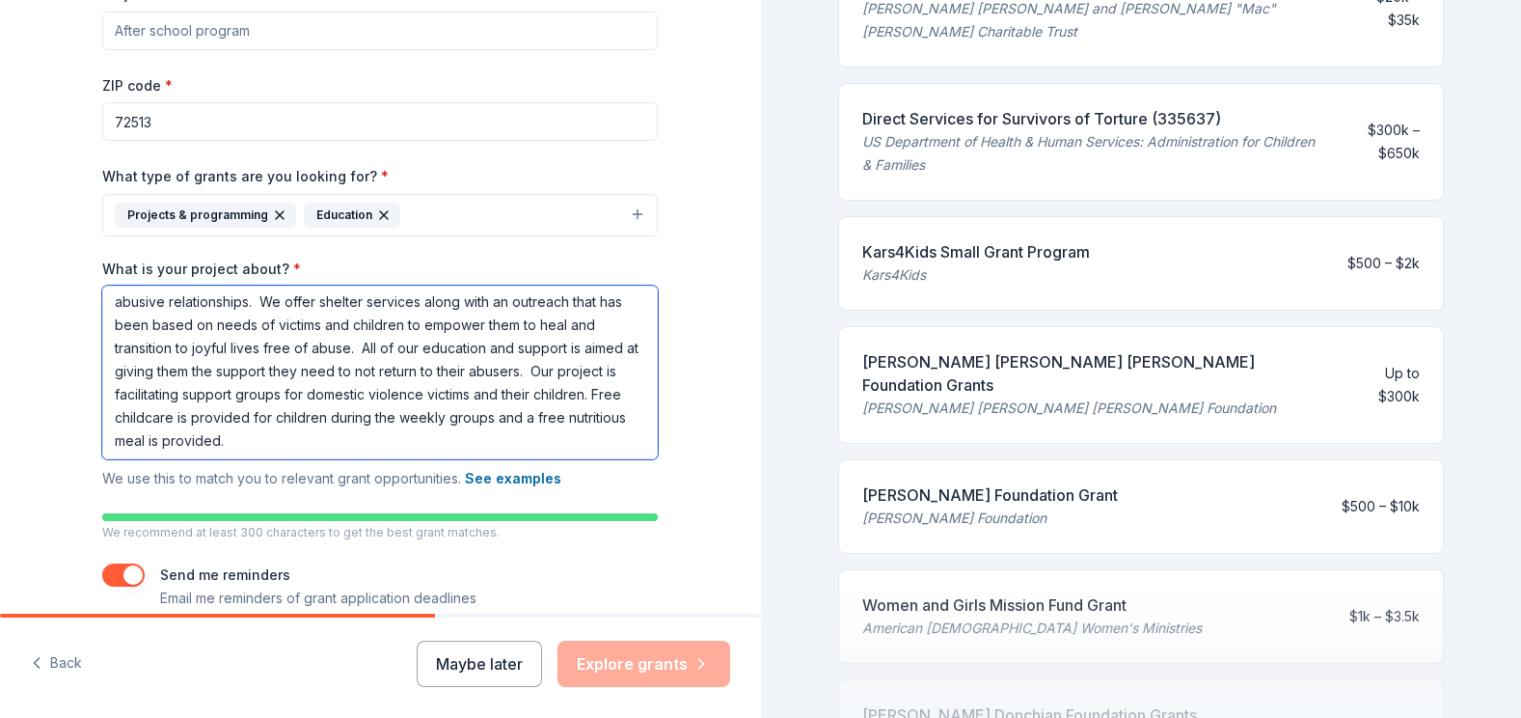
scroll to position [29, 0]
click at [157, 417] on textarea "We offer services and education to domestic violence victims and children fleei…" at bounding box center [380, 372] width 556 height 174
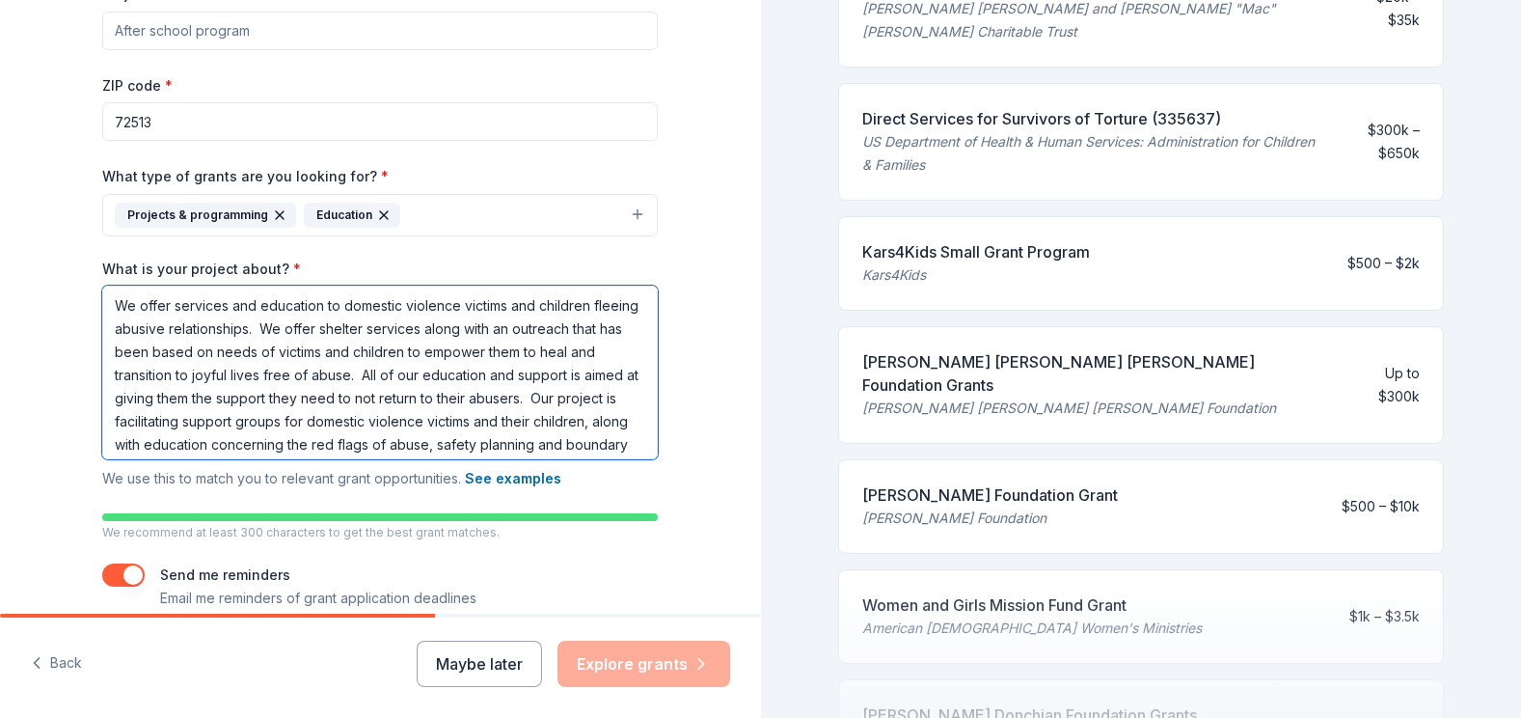
click at [191, 353] on textarea "We offer services and education to domestic violence victims and children fleei…" at bounding box center [380, 372] width 556 height 174
click at [350, 351] on textarea "We offer services and education to domestic violence victims and children fleei…" at bounding box center [380, 372] width 556 height 174
click at [274, 400] on textarea "We offer services and education to domestic violence victims and children fleei…" at bounding box center [380, 372] width 556 height 174
click at [361, 400] on textarea "We offer services and education to domestic violence victims and children fleei…" at bounding box center [380, 372] width 556 height 174
click at [363, 400] on textarea "We offer services and education to domestic violence victims and children fleei…" at bounding box center [380, 372] width 556 height 174
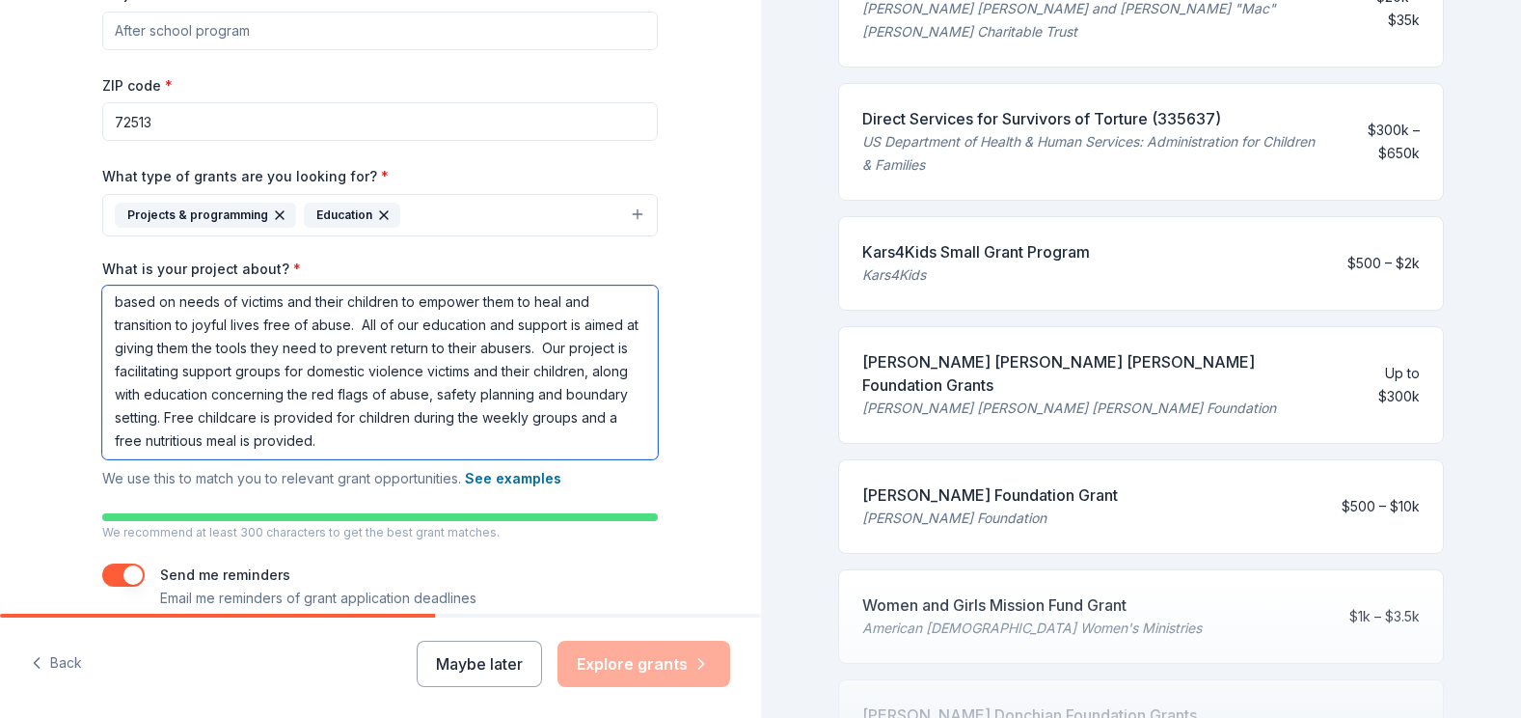
scroll to position [52, 0]
click at [564, 397] on textarea "We offer services and education to domestic violence victims and children fleei…" at bounding box center [380, 372] width 556 height 174
click at [530, 445] on textarea "We offer services and education to domestic violence victims and children fleei…" at bounding box center [380, 372] width 556 height 174
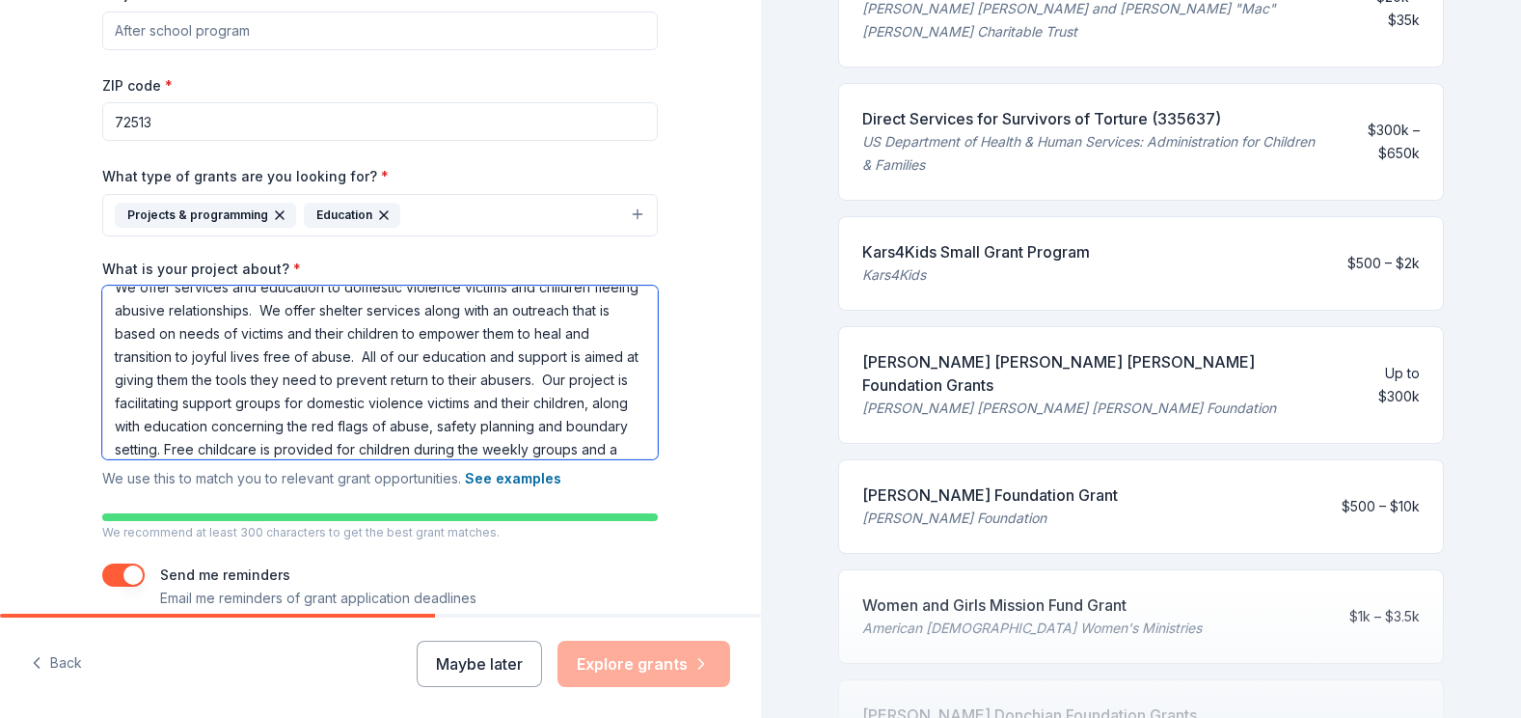
scroll to position [0, 0]
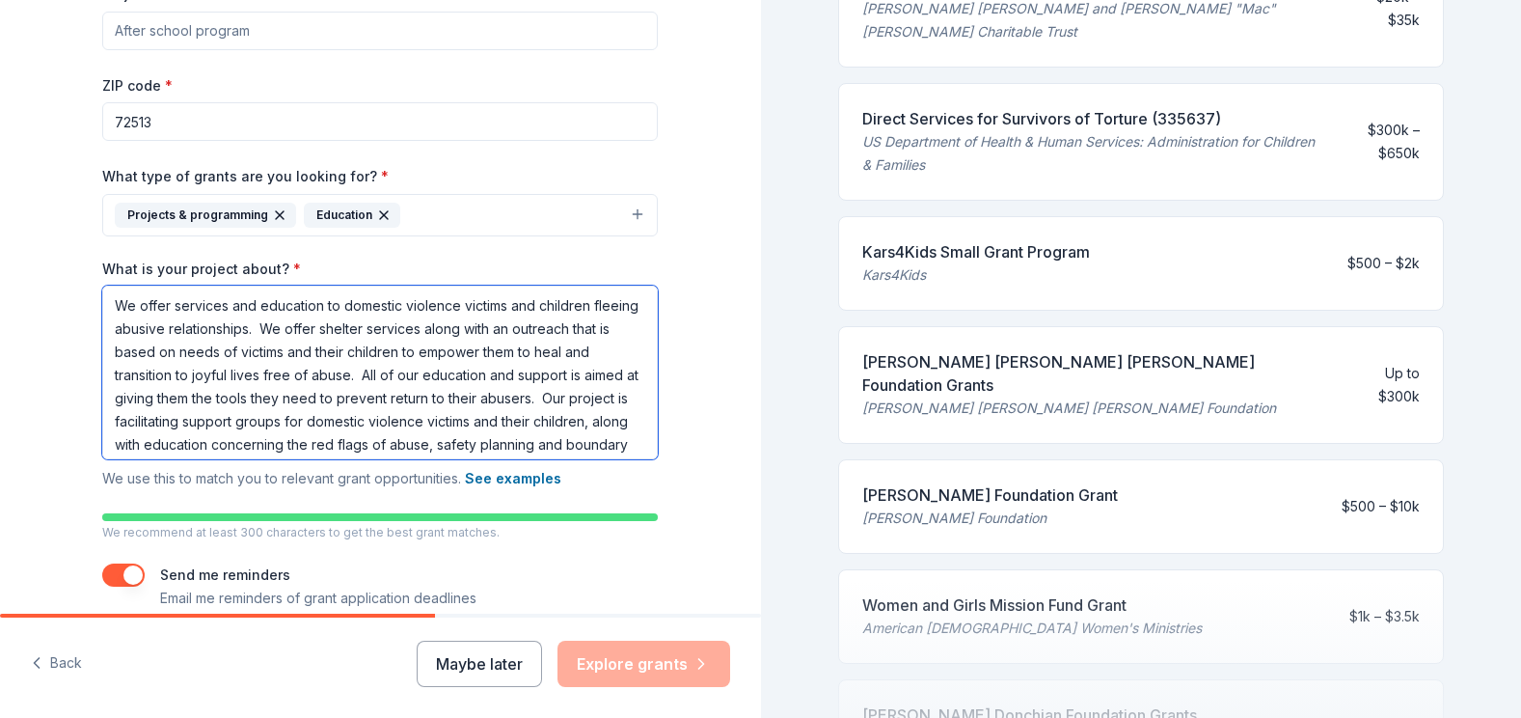
click at [166, 310] on textarea "We offer services and education to domestic violence victims and children fleei…" at bounding box center [380, 372] width 556 height 174
click at [126, 305] on textarea "We offer vital services and education to domestic violence victims and children…" at bounding box center [380, 372] width 556 height 174
click at [126, 305] on textarea "offer vital services and education to domestic violence victims and children fl…" at bounding box center [380, 372] width 556 height 174
click at [295, 349] on textarea "Our organization offers vital services and education to domestic violence victi…" at bounding box center [380, 372] width 556 height 174
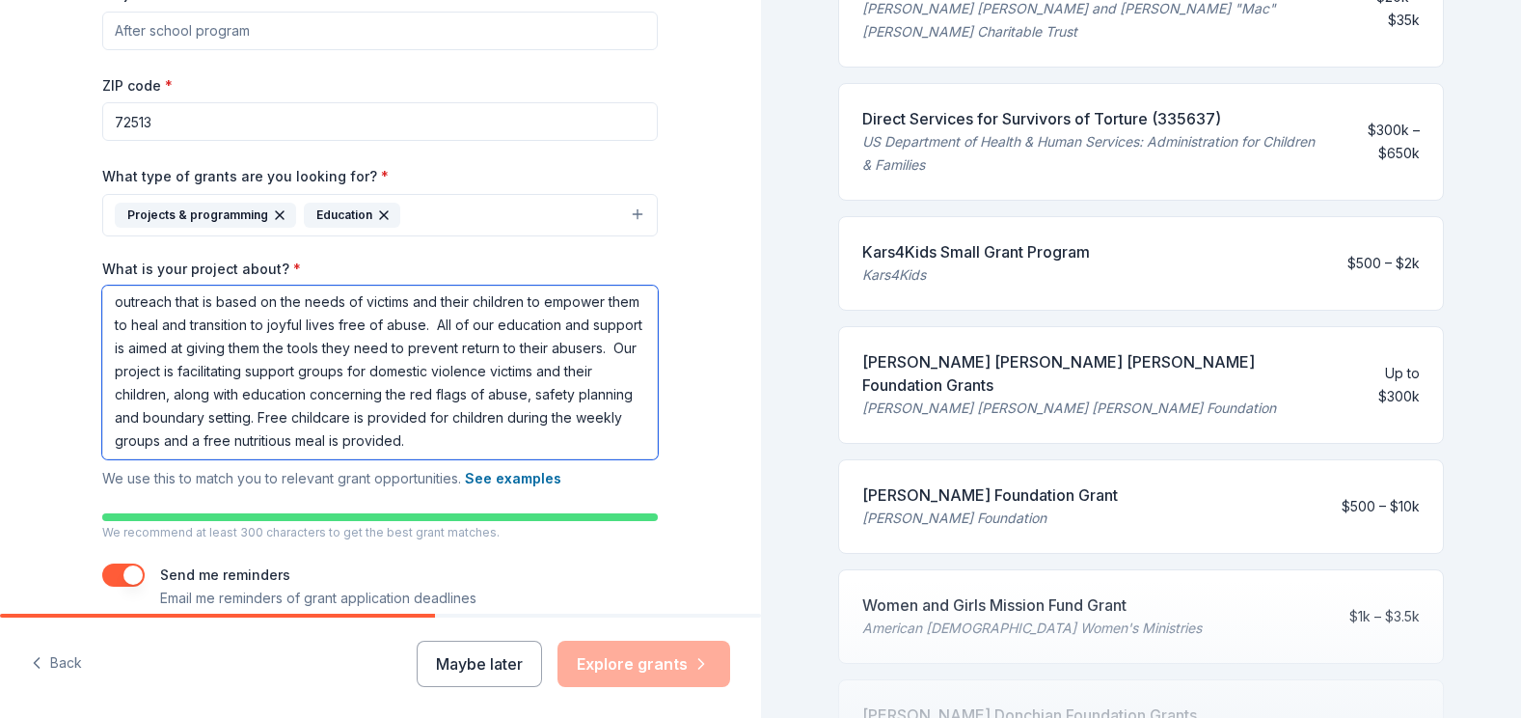
scroll to position [52, 0]
type textarea "Our organization offers vital services and education to domestic violence victi…"
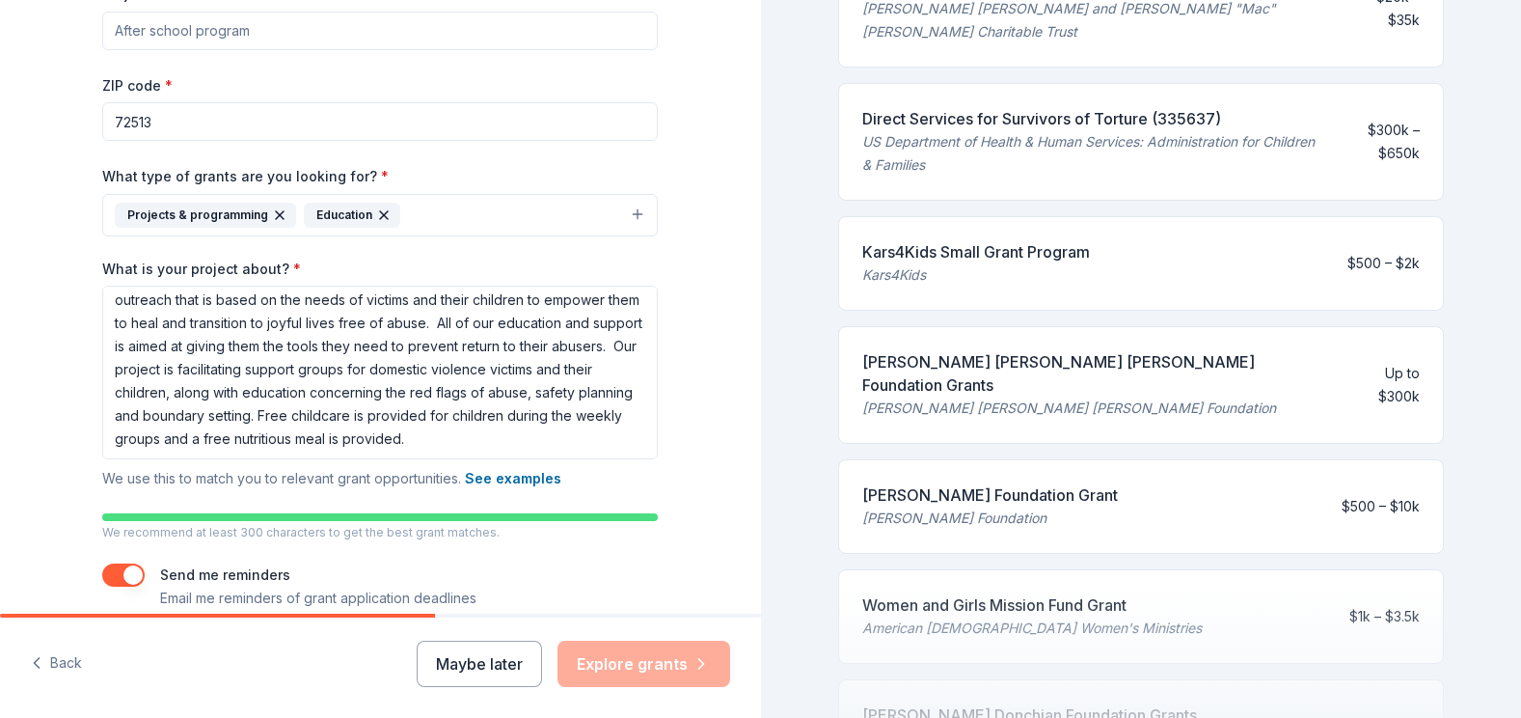
click at [712, 454] on div "Tell us about your project. We'll find grants you can apply for. Project name *…" at bounding box center [380, 192] width 761 height 1020
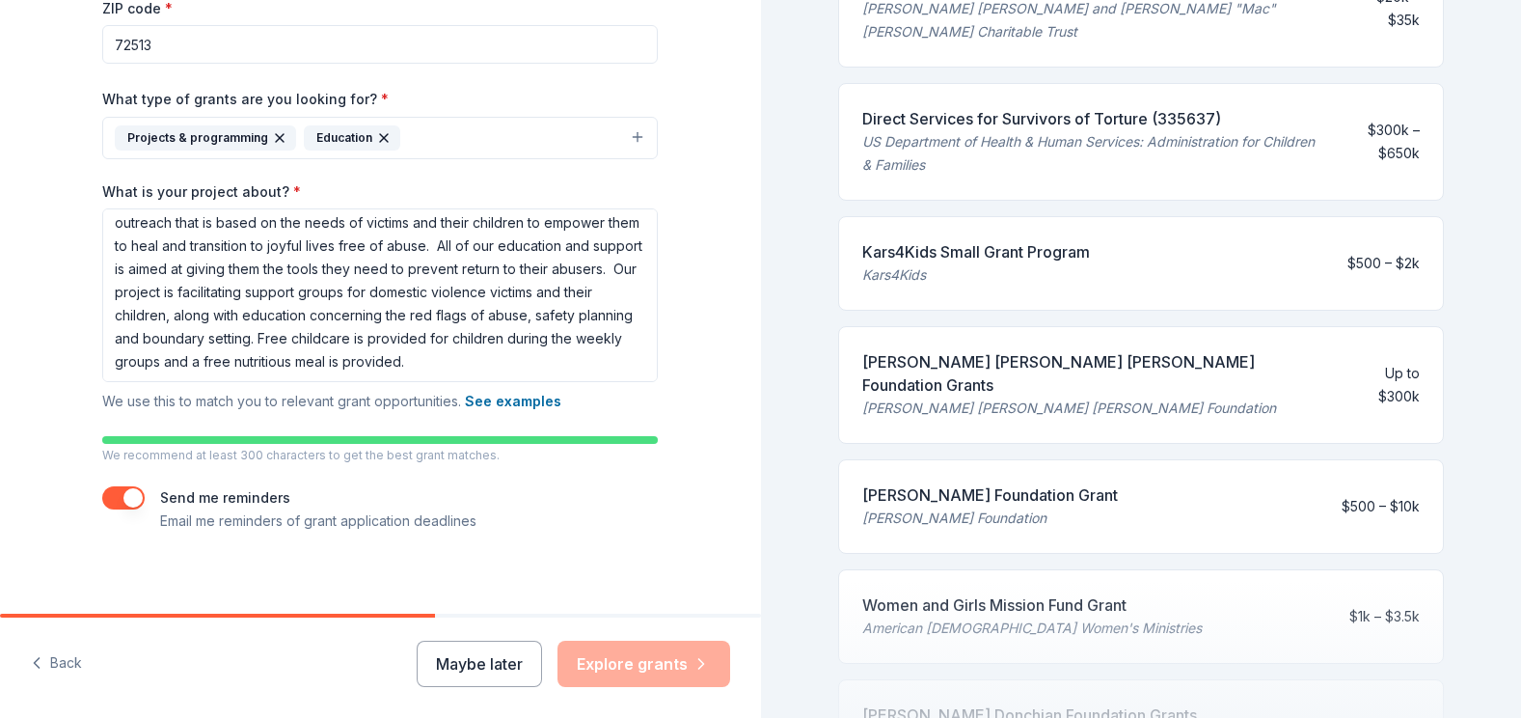
scroll to position [407, 0]
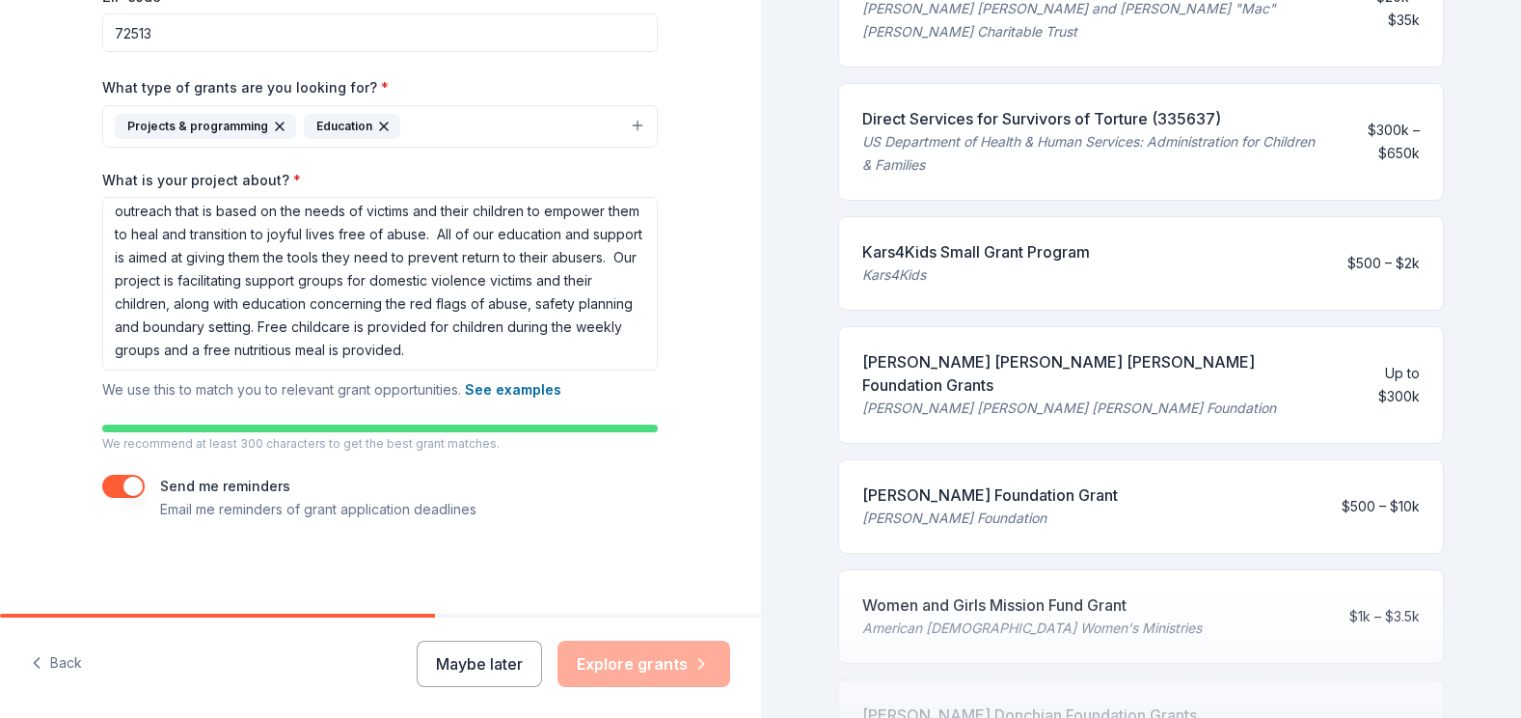
click at [649, 661] on div "Maybe later Explore grants" at bounding box center [573, 663] width 313 height 46
click at [119, 477] on button "button" at bounding box center [123, 486] width 42 height 23
click at [119, 483] on button "button" at bounding box center [123, 486] width 42 height 23
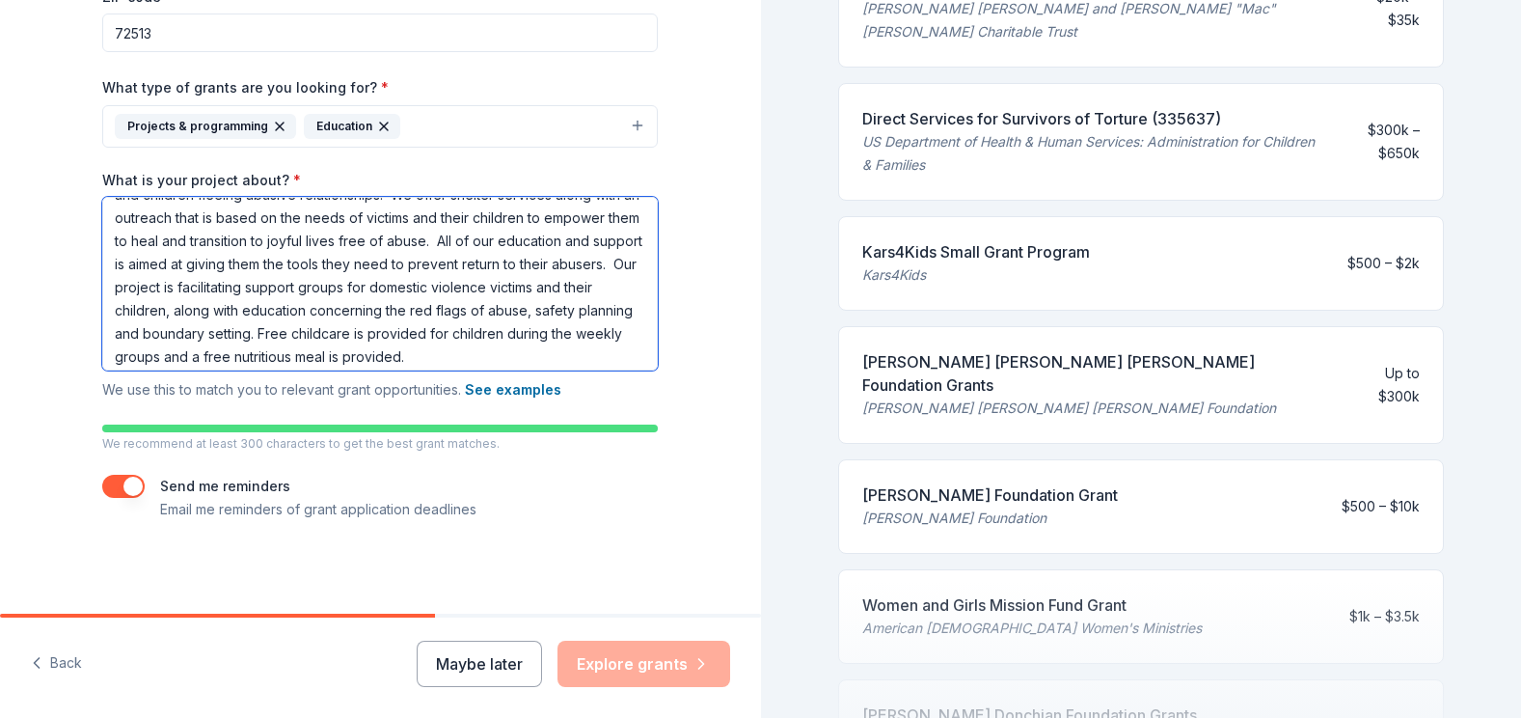
scroll to position [52, 0]
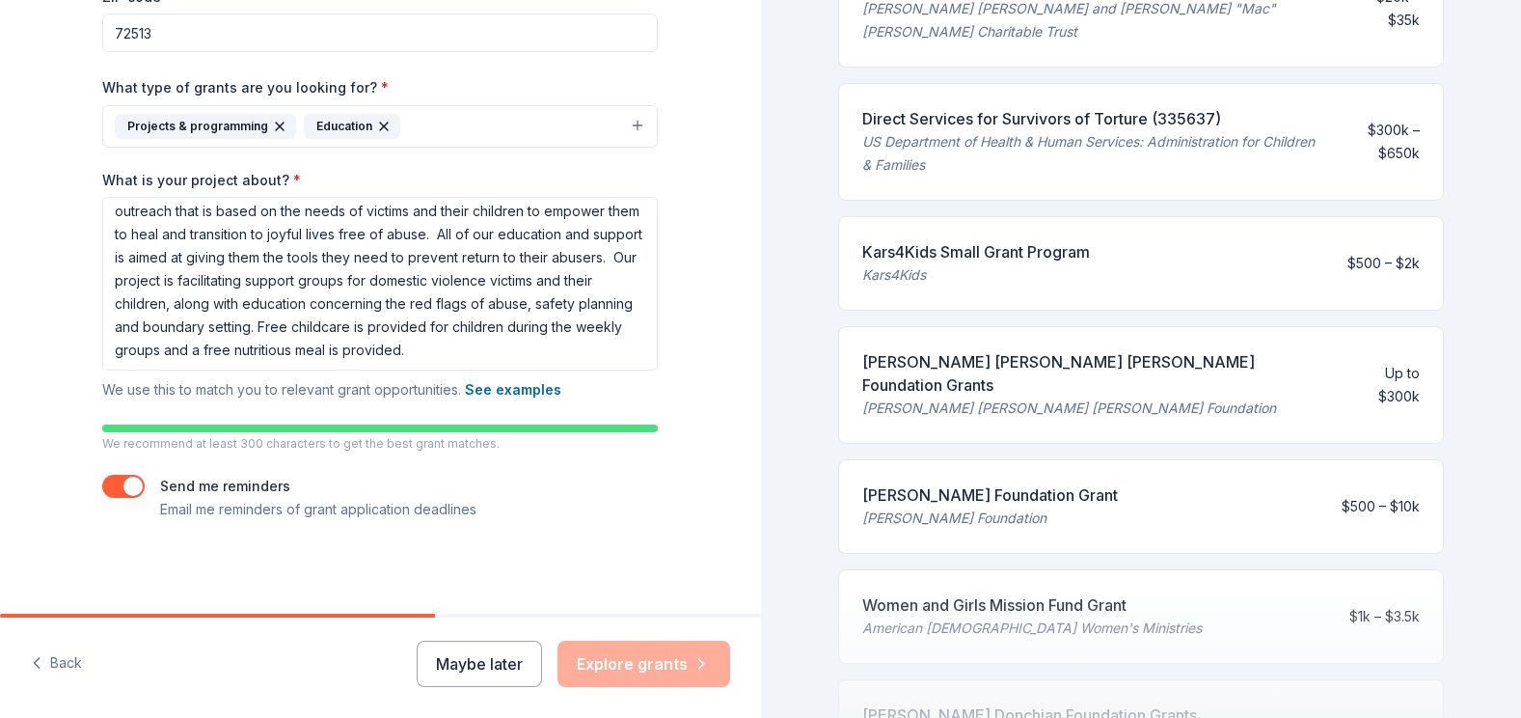
click at [584, 595] on div "Tell us about your project. We'll find grants you can apply for. Project name *…" at bounding box center [379, 103] width 617 height 1020
click at [650, 577] on div "Tell us about your project. We'll find grants you can apply for. Project name *…" at bounding box center [379, 103] width 617 height 1020
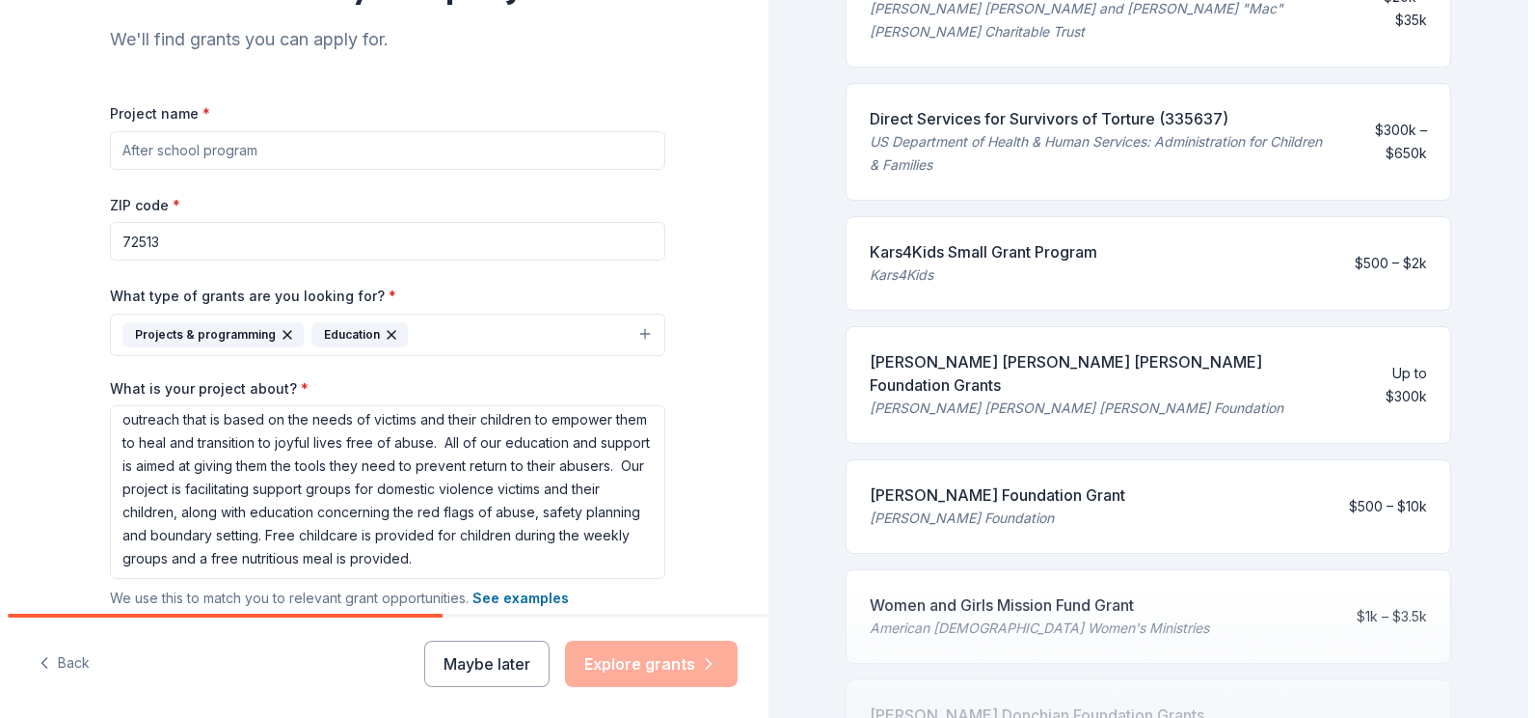
scroll to position [194, 0]
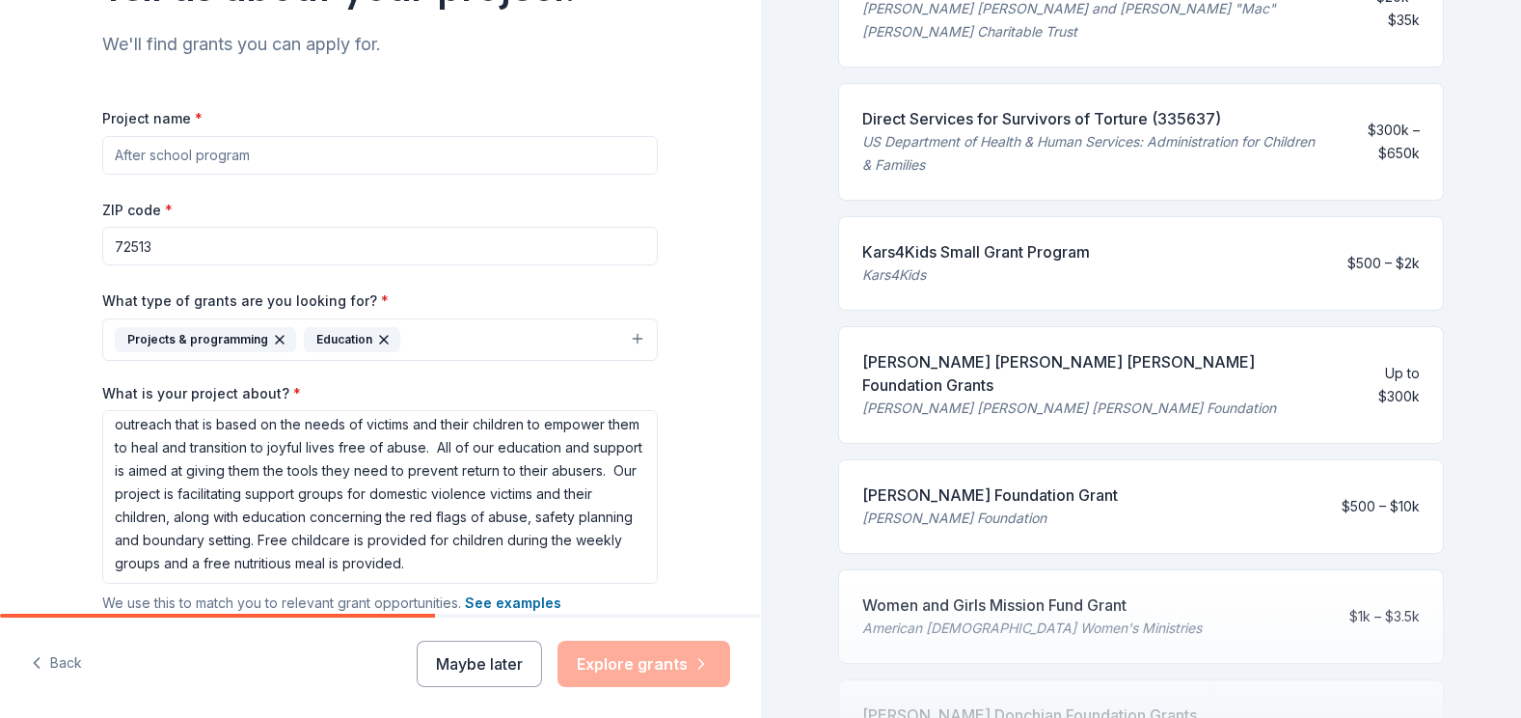
click at [252, 151] on input "Project name *" at bounding box center [380, 155] width 556 height 39
click at [241, 148] on input "Project name *" at bounding box center [380, 155] width 556 height 39
click at [241, 153] on input "Project name *" at bounding box center [380, 155] width 556 height 39
click at [250, 152] on input "Project name *" at bounding box center [380, 155] width 556 height 39
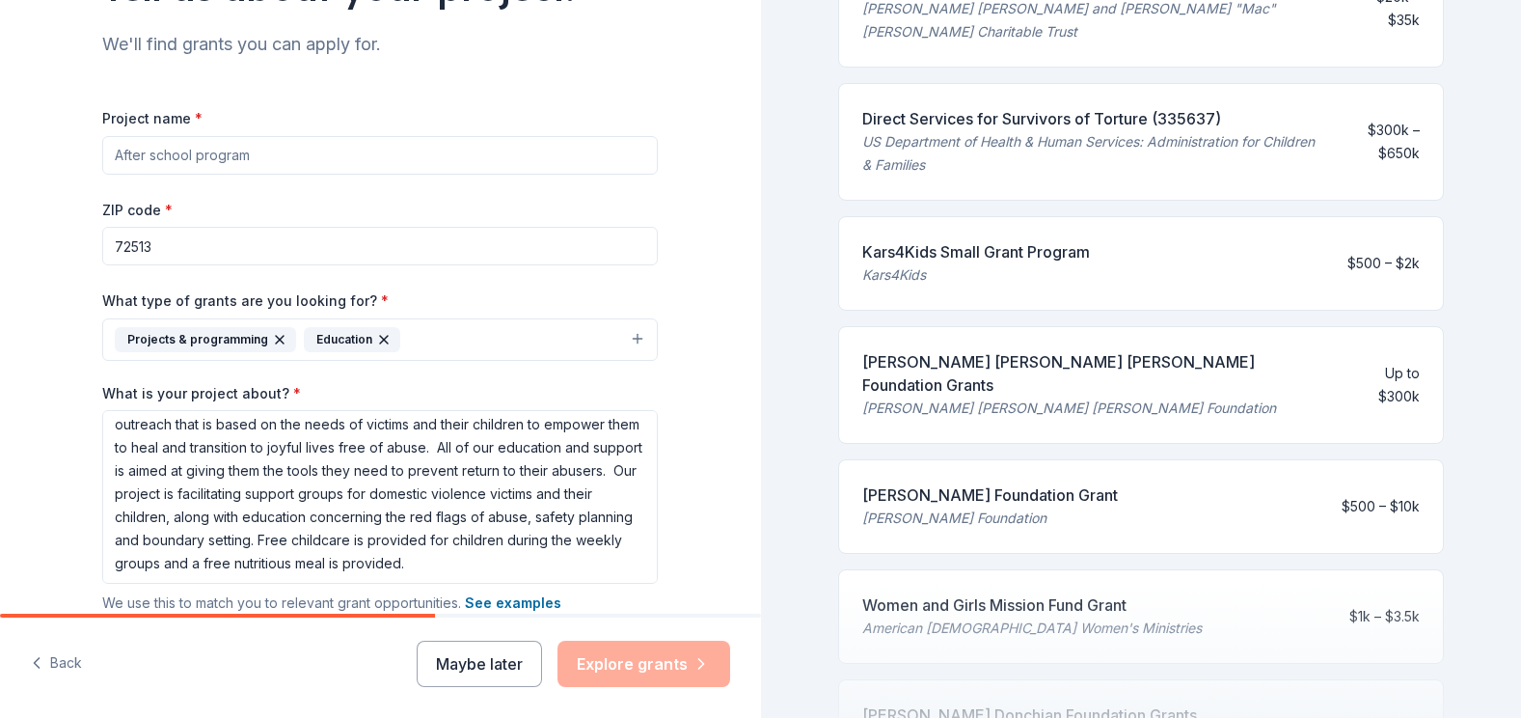
click at [250, 152] on input "Project name *" at bounding box center [380, 155] width 556 height 39
click at [236, 154] on input "Project name *" at bounding box center [380, 155] width 556 height 39
click at [267, 166] on input "Project name *" at bounding box center [380, 155] width 556 height 39
click at [258, 151] on input "Project name *" at bounding box center [380, 155] width 556 height 39
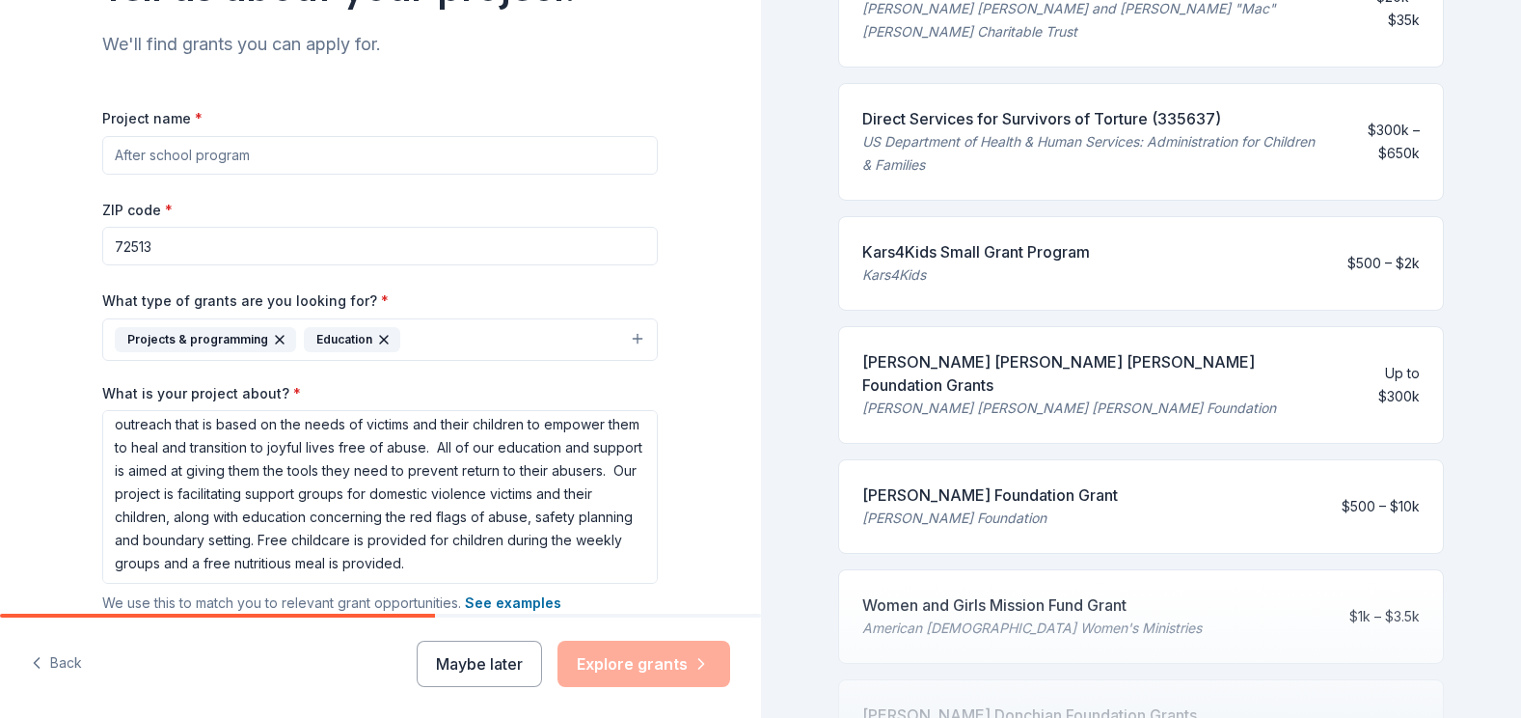
click at [258, 151] on input "Project name *" at bounding box center [380, 155] width 556 height 39
click at [104, 157] on input "Support Groups" at bounding box center [380, 155] width 556 height 39
type input "Domestic Violence Support Groups"
click at [664, 659] on button "Explore grants" at bounding box center [643, 663] width 173 height 46
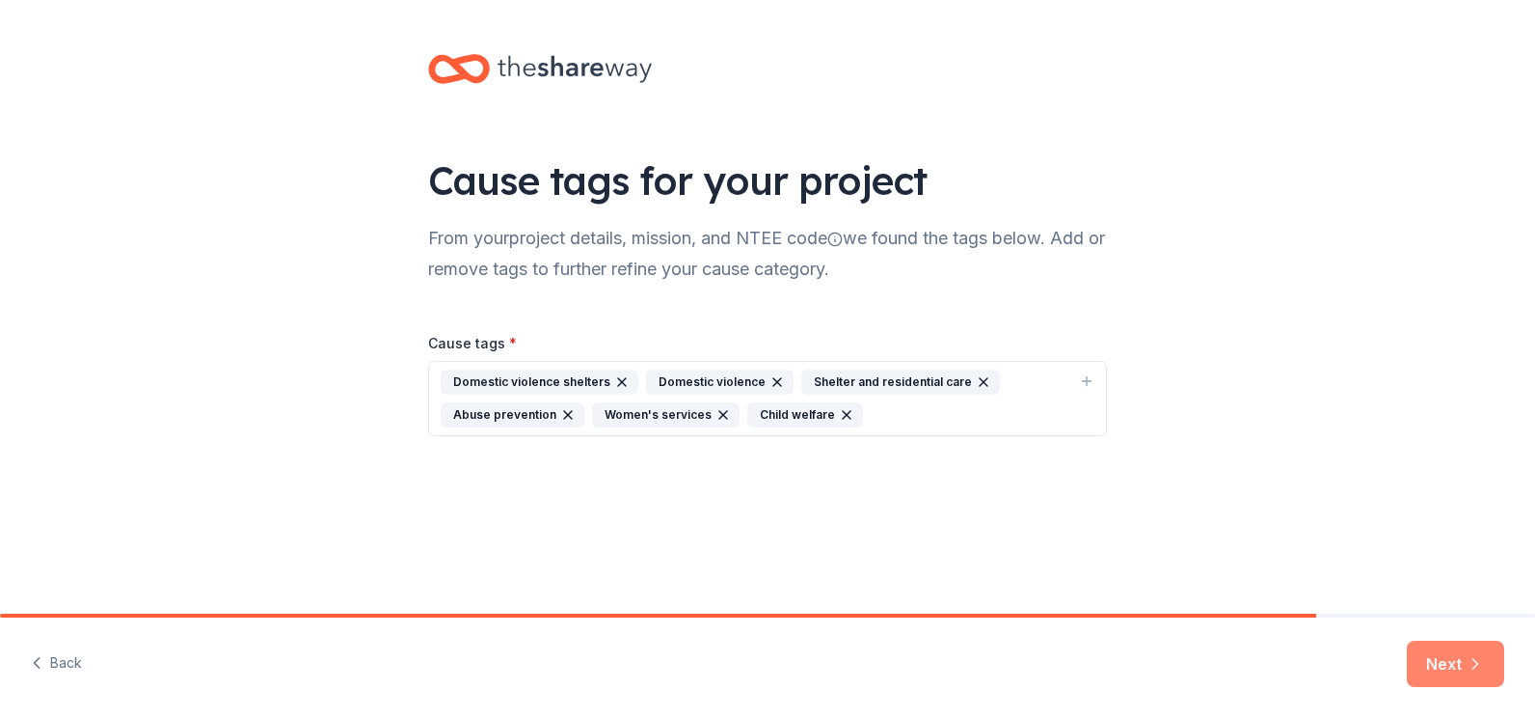
click at [1429, 650] on button "Next" at bounding box center [1455, 663] width 97 height 46
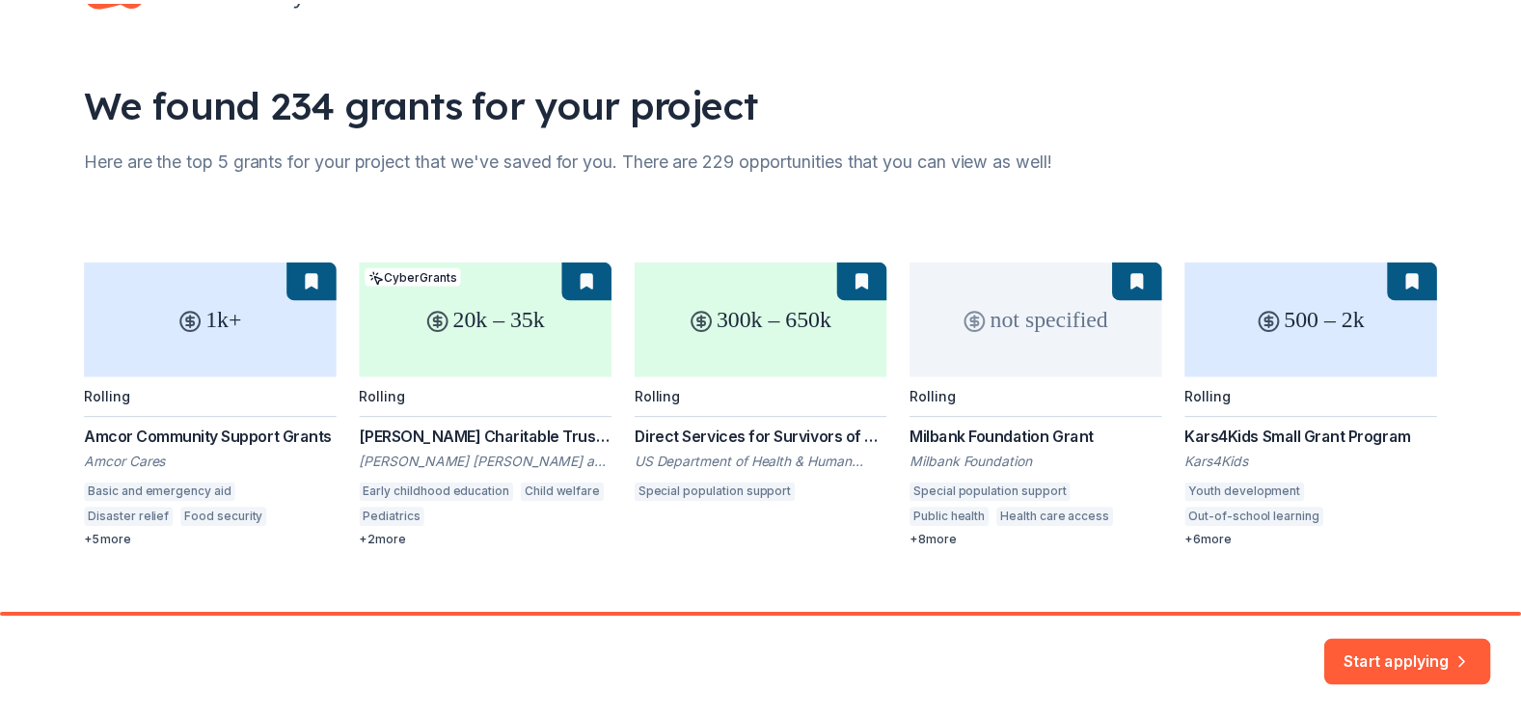
scroll to position [105, 0]
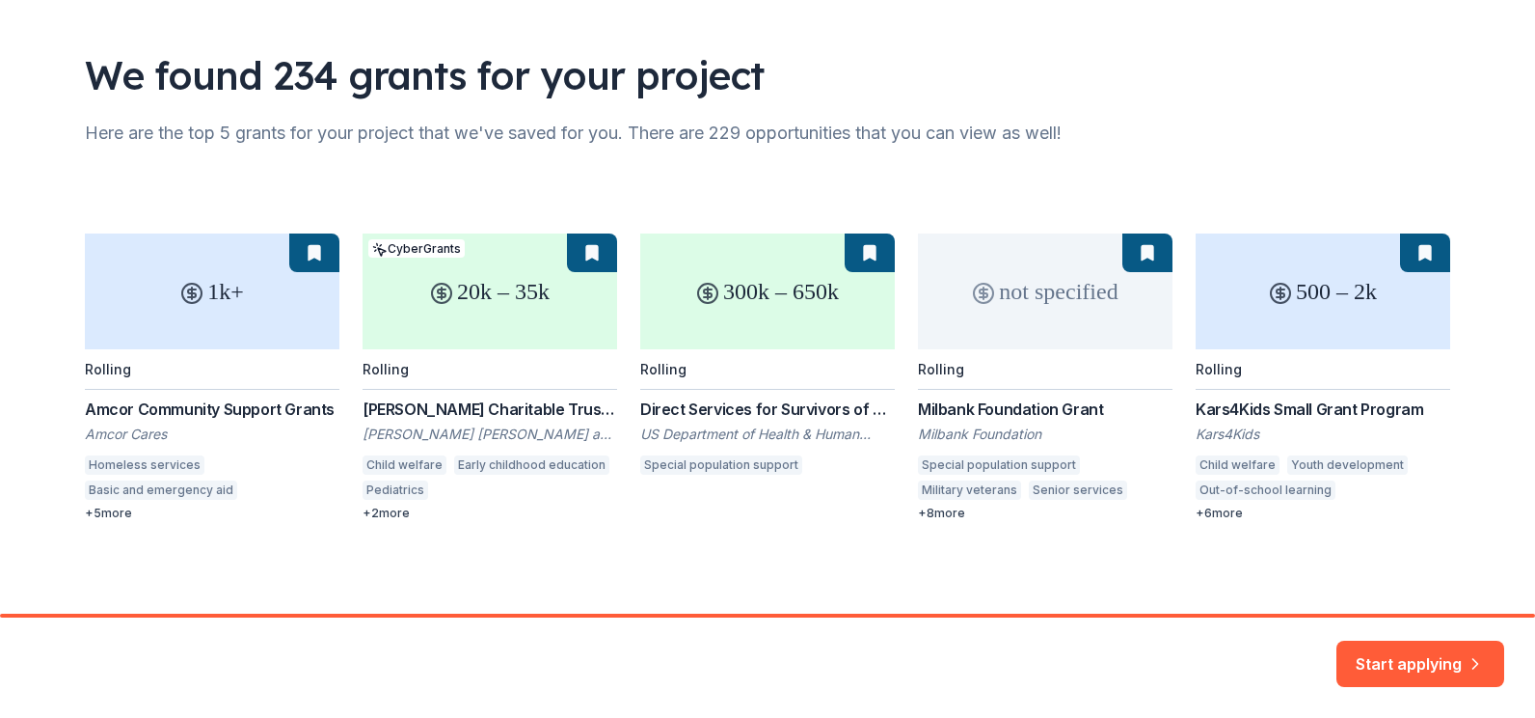
click at [948, 514] on div "1k+ Rolling Amcor Community Support Grants Amcor Cares Homeless services Basic …" at bounding box center [768, 376] width 1366 height 287
click at [942, 513] on div "1k+ Rolling Amcor Community Support Grants Amcor Cares Homeless services Basic …" at bounding box center [768, 376] width 1366 height 287
click at [1382, 649] on button "Start applying" at bounding box center [1421, 652] width 168 height 46
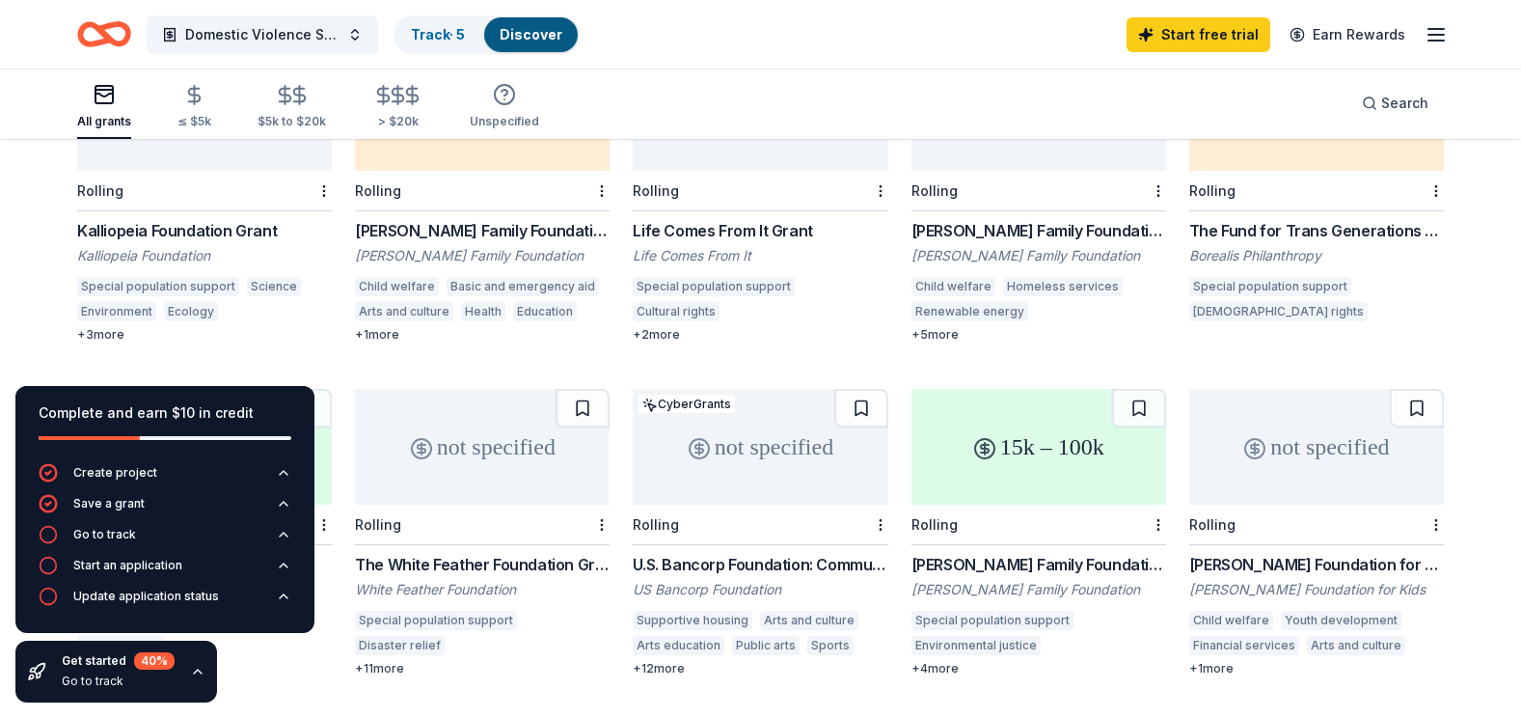
scroll to position [955, 0]
click at [465, 222] on div "Goldberg Family Foundation Grant" at bounding box center [482, 233] width 255 height 23
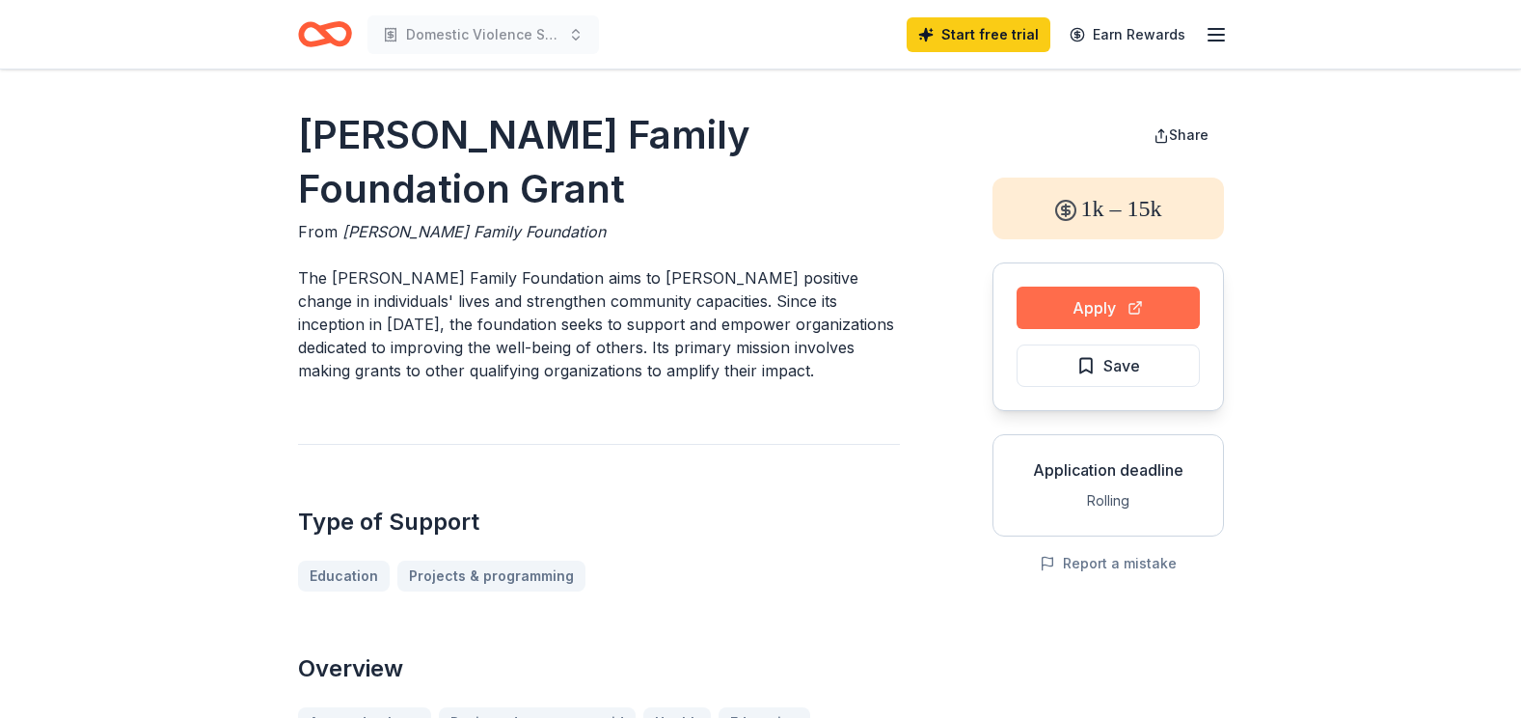
click at [1109, 306] on button "Apply" at bounding box center [1108, 307] width 183 height 42
click at [1088, 307] on button "Apply" at bounding box center [1108, 307] width 183 height 42
